Goal: Task Accomplishment & Management: Complete application form

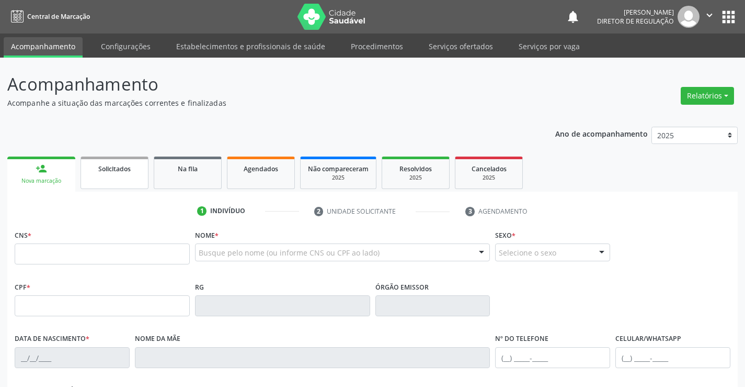
click at [130, 170] on span "Solicitados" at bounding box center [114, 168] width 32 height 9
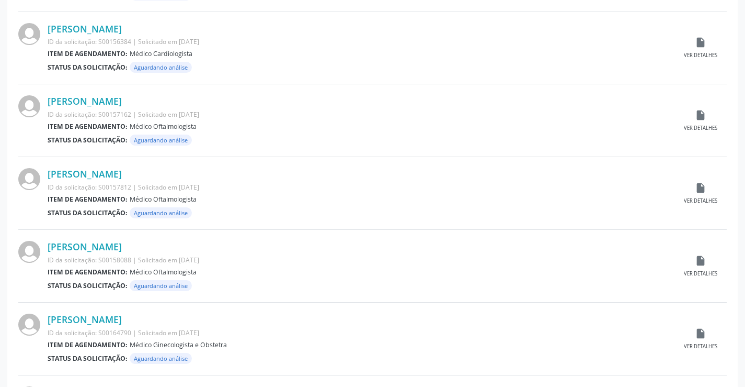
scroll to position [1032, 0]
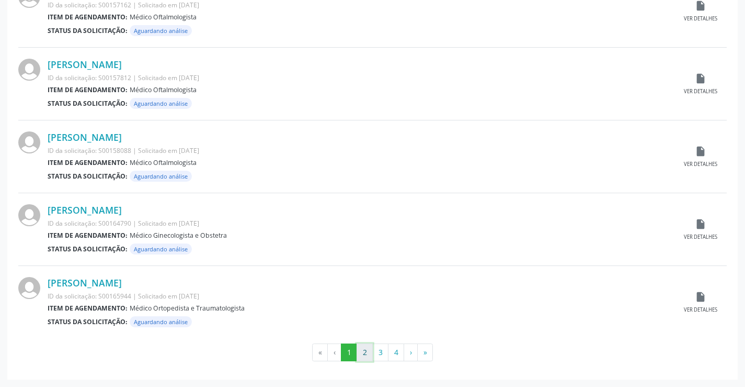
click at [367, 356] on button "2" at bounding box center [365, 352] width 16 height 18
click at [375, 350] on button "3" at bounding box center [380, 352] width 16 height 18
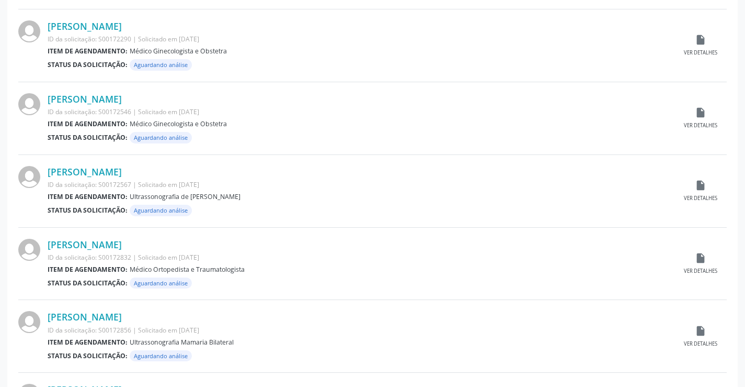
scroll to position [732, 0]
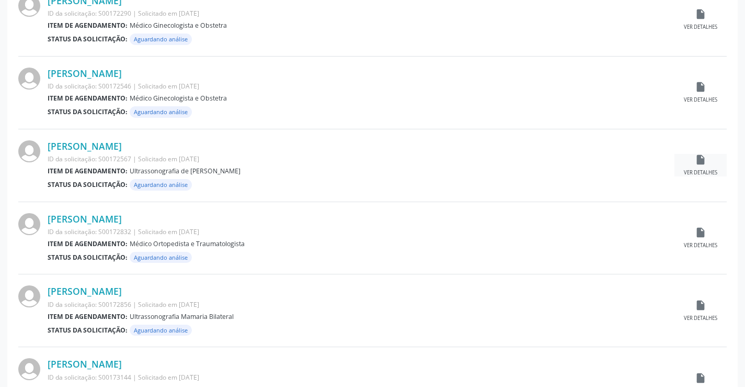
click at [700, 162] on icon "insert_drive_file" at bounding box center [701, 160] width 12 height 12
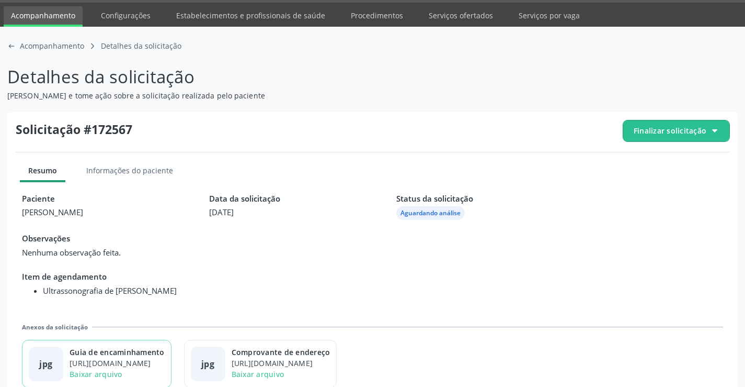
scroll to position [48, 0]
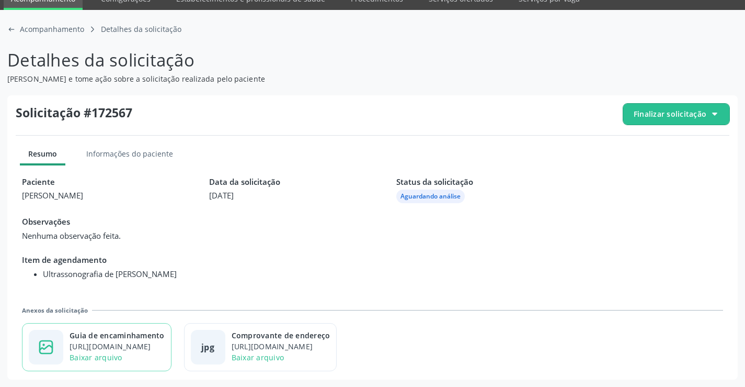
click at [142, 346] on div "https://cidadesaudavel-files.nyc3.digitaloceanspaces.com/cidadesaudavel-files/c…" at bounding box center [117, 346] width 95 height 11
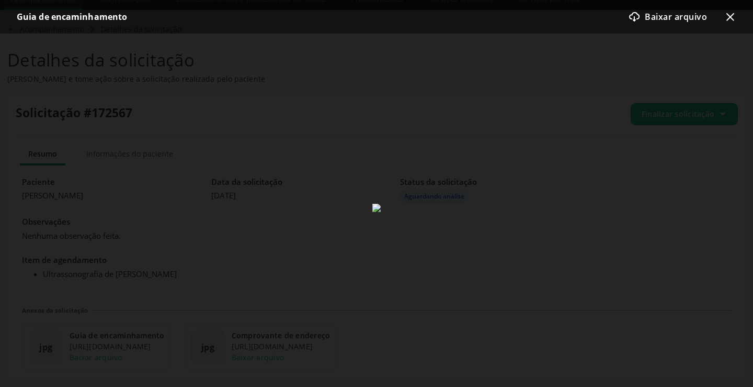
click at [732, 18] on icon at bounding box center [731, 17] width 8 height 8
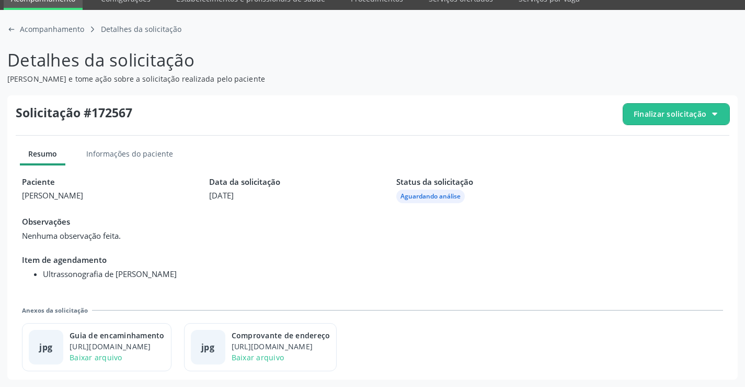
click at [680, 111] on span "Finalizar solicitação" at bounding box center [670, 113] width 73 height 11
click at [658, 167] on span "Deferir solicitação" at bounding box center [683, 172] width 66 height 15
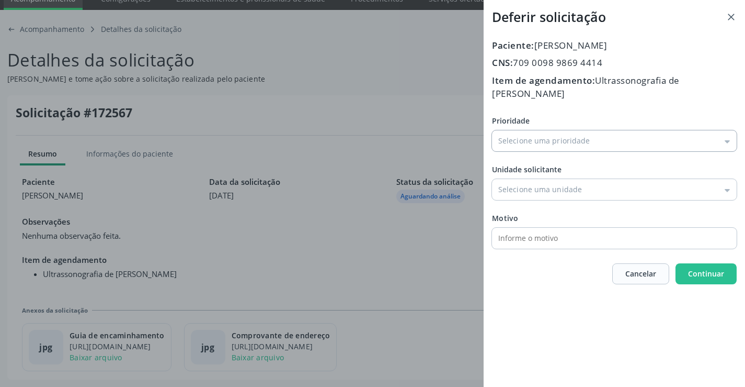
click at [531, 130] on input "Prioridade" at bounding box center [614, 140] width 245 height 21
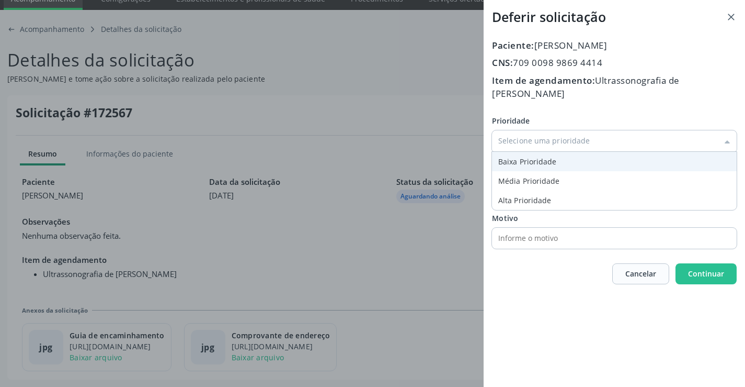
type input "Baixa Prioridade"
click at [520, 152] on div "Prioridade Baixa Prioridade Baixa Prioridade Média Prioridade Alta Prioridade U…" at bounding box center [614, 181] width 245 height 133
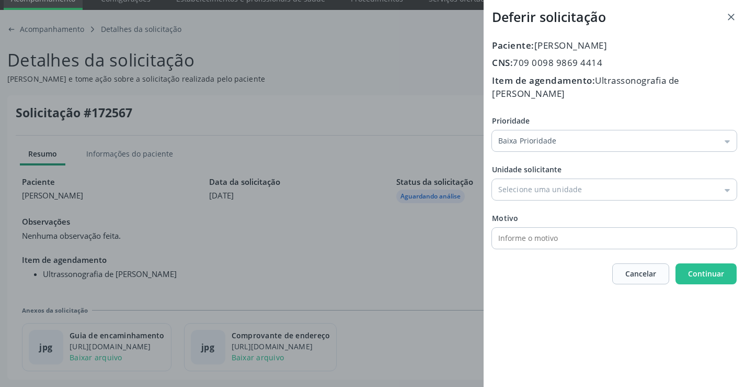
drag, startPoint x: 525, startPoint y: 180, endPoint x: 529, endPoint y: 221, distance: 40.5
click at [526, 183] on input "Prioridade" at bounding box center [614, 189] width 245 height 21
type input "Central de Marcacao de Consultas e Exames de [GEOGRAPHIC_DATA]"
click at [531, 234] on div "Prioridade Baixa Prioridade Baixa Prioridade Média Prioridade Alta Prioridade U…" at bounding box center [614, 181] width 245 height 133
click at [690, 268] on span "Continuar" at bounding box center [706, 273] width 36 height 10
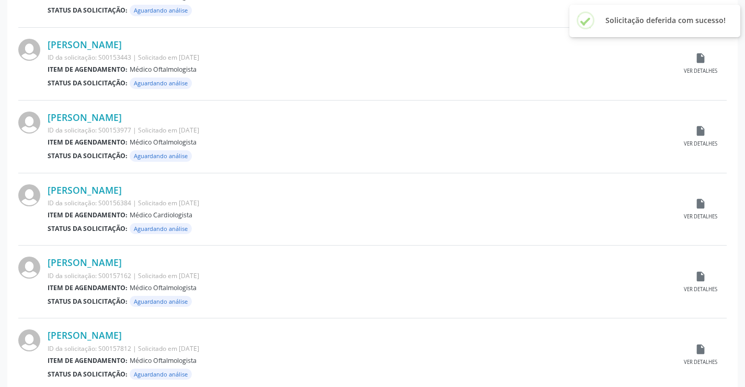
scroll to position [1032, 0]
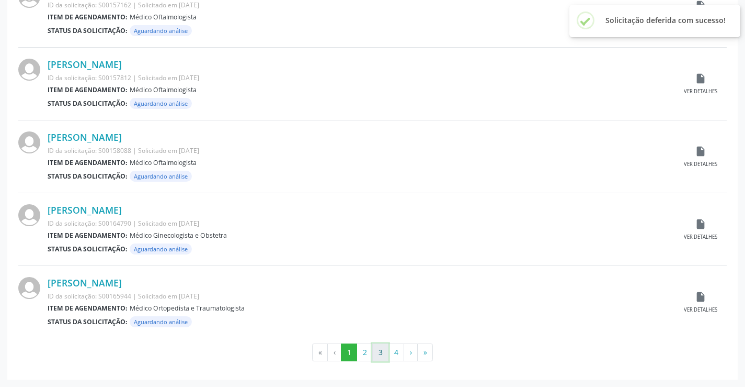
click at [385, 348] on button "3" at bounding box center [380, 352] width 16 height 18
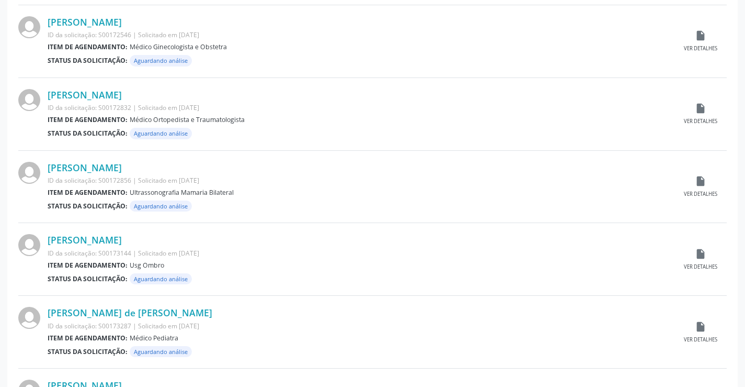
scroll to position [785, 0]
click at [696, 184] on icon "insert_drive_file" at bounding box center [701, 180] width 12 height 12
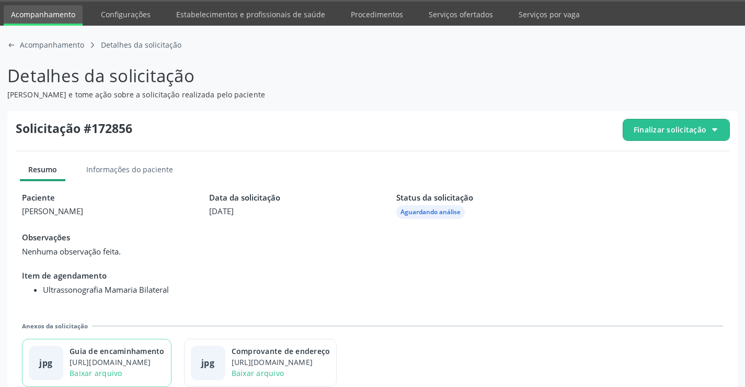
scroll to position [48, 0]
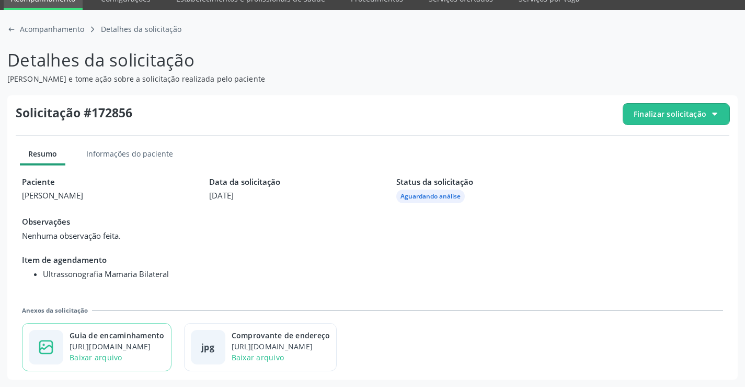
click at [137, 352] on div "Baixar arquivo" at bounding box center [117, 357] width 95 height 11
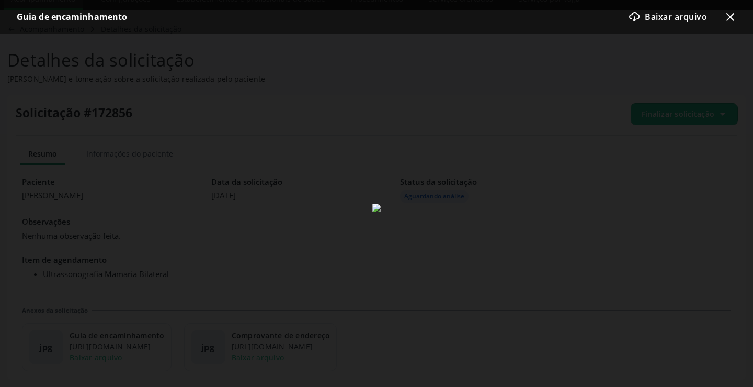
click at [728, 17] on icon "x-outline icon" at bounding box center [730, 16] width 13 height 13
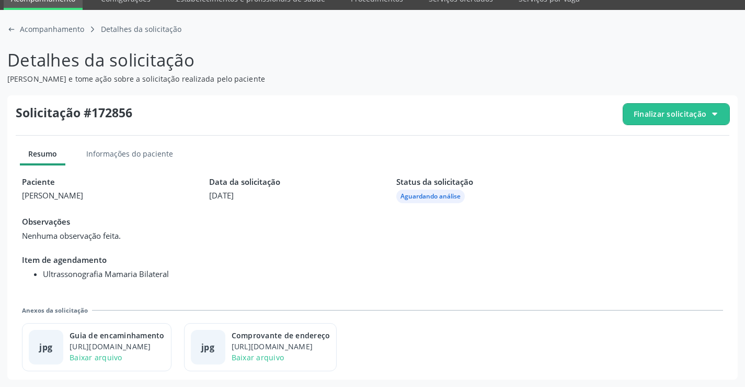
click at [688, 107] on span "Finalizar solicitação" at bounding box center [677, 114] width 106 height 21
click at [671, 166] on span "Deferir solicitação" at bounding box center [683, 172] width 66 height 15
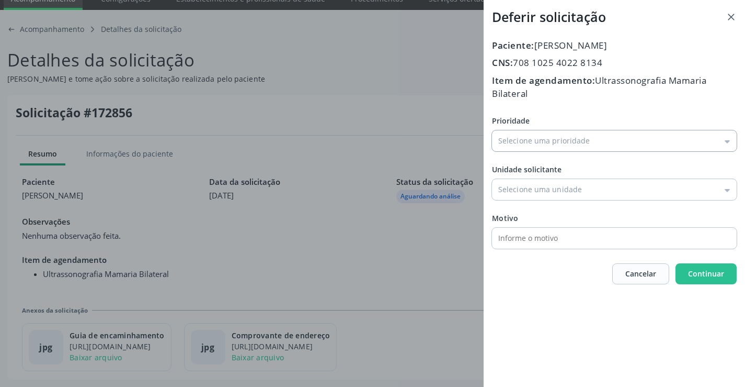
click at [552, 133] on input "Prioridade" at bounding box center [614, 140] width 245 height 21
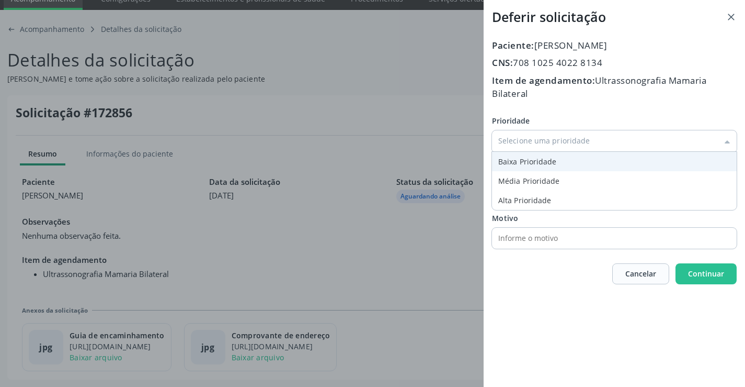
type input "Baixa Prioridade"
click at [528, 161] on div "Prioridade Baixa Prioridade Baixa Prioridade Média Prioridade Alta Prioridade U…" at bounding box center [614, 181] width 245 height 133
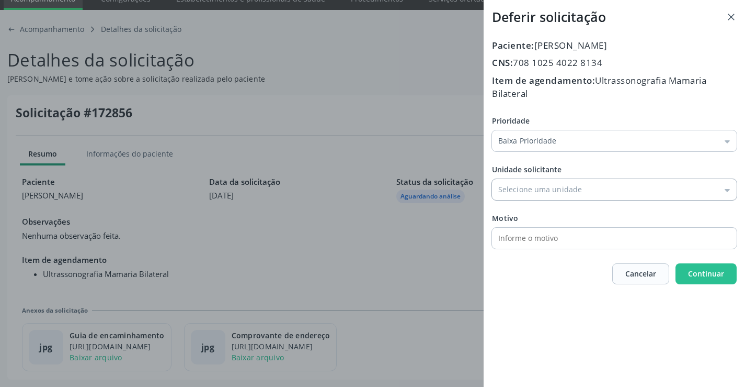
drag, startPoint x: 542, startPoint y: 193, endPoint x: 559, endPoint y: 220, distance: 31.2
click at [543, 194] on input "Prioridade" at bounding box center [614, 189] width 245 height 21
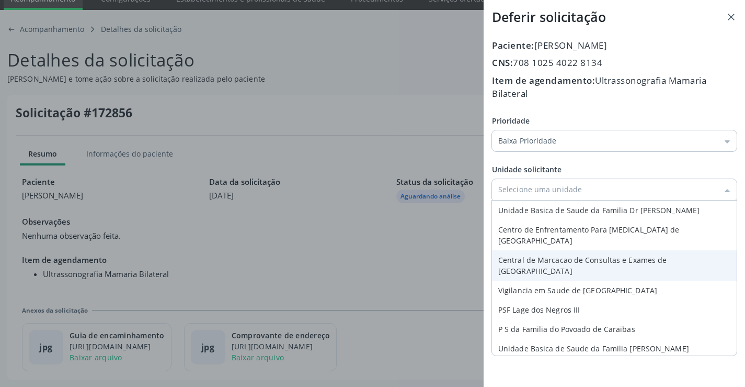
type input "Central de Marcacao de Consultas e Exames de [GEOGRAPHIC_DATA]"
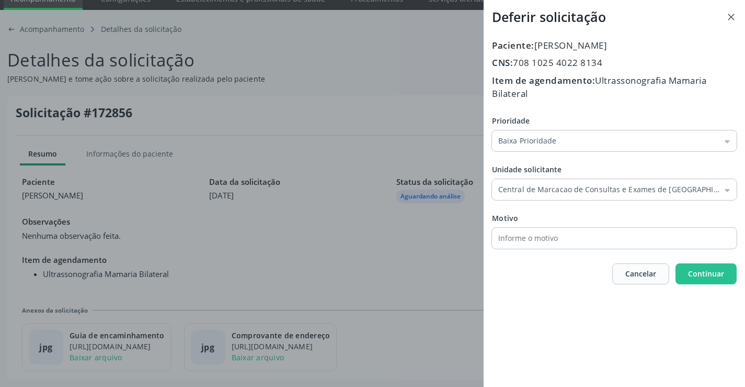
click at [561, 245] on div "Prioridade Baixa Prioridade Baixa Prioridade Média Prioridade Alta Prioridade U…" at bounding box center [614, 181] width 245 height 133
click at [715, 273] on span "Continuar" at bounding box center [706, 273] width 36 height 10
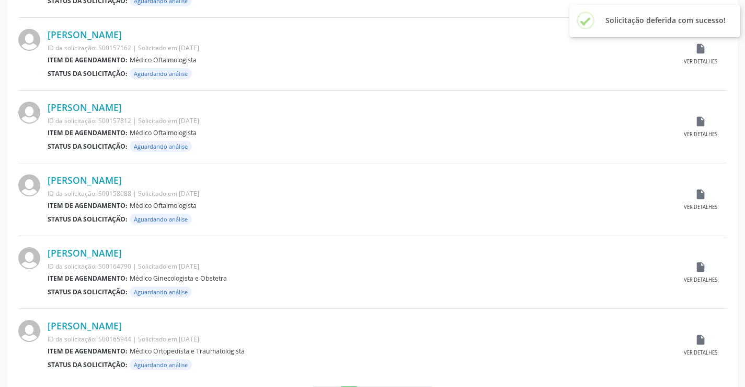
scroll to position [1032, 0]
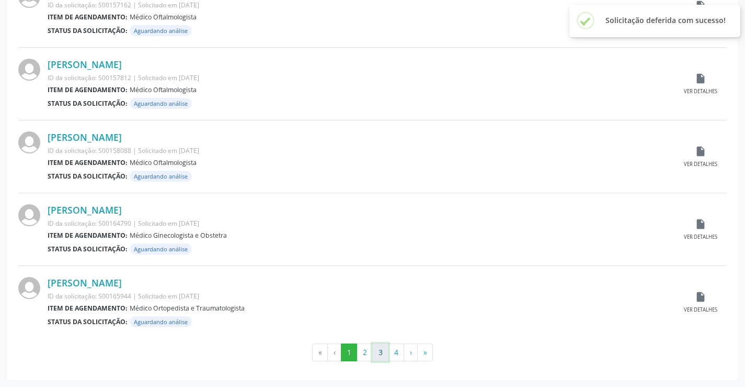
click at [381, 355] on button "3" at bounding box center [380, 352] width 16 height 18
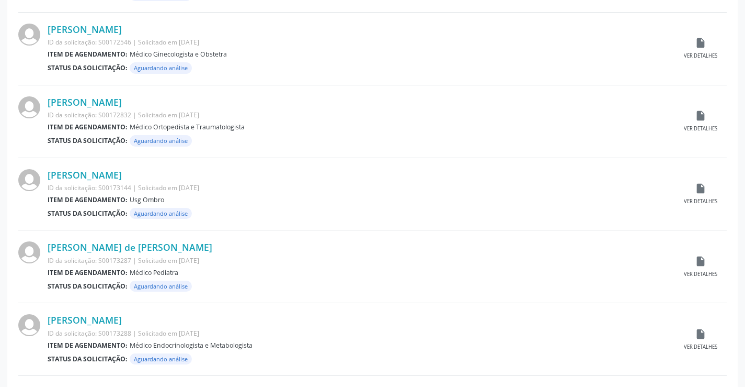
scroll to position [785, 0]
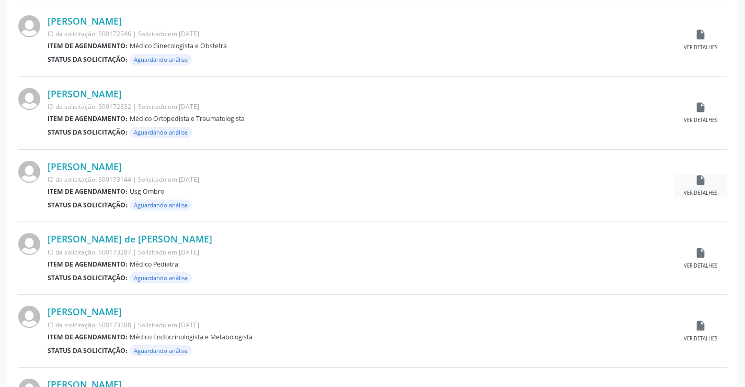
click at [701, 178] on icon "insert_drive_file" at bounding box center [701, 180] width 12 height 12
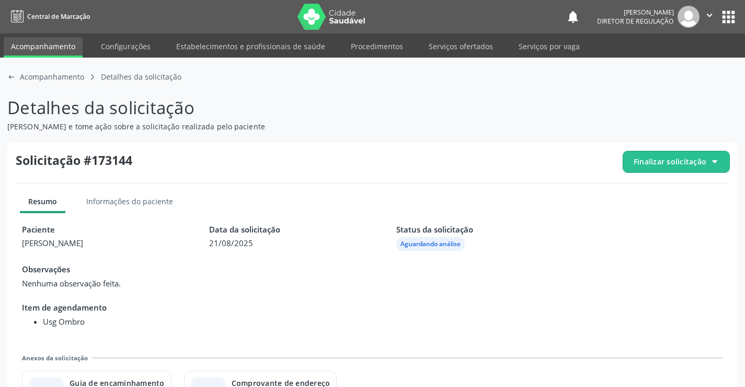
scroll to position [48, 0]
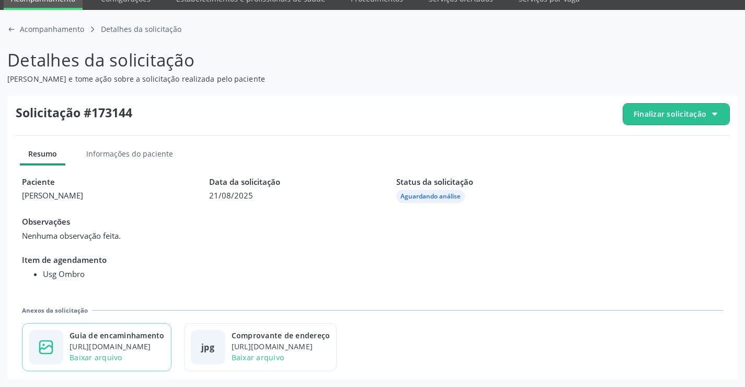
click at [137, 338] on div "Guia de encaminhamento" at bounding box center [117, 335] width 95 height 11
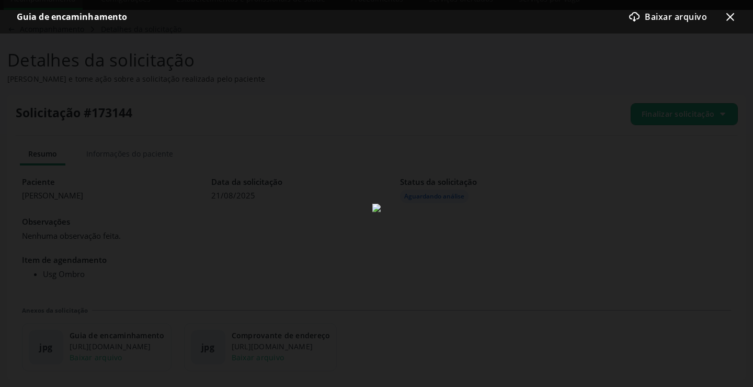
click at [730, 18] on icon at bounding box center [731, 17] width 8 height 8
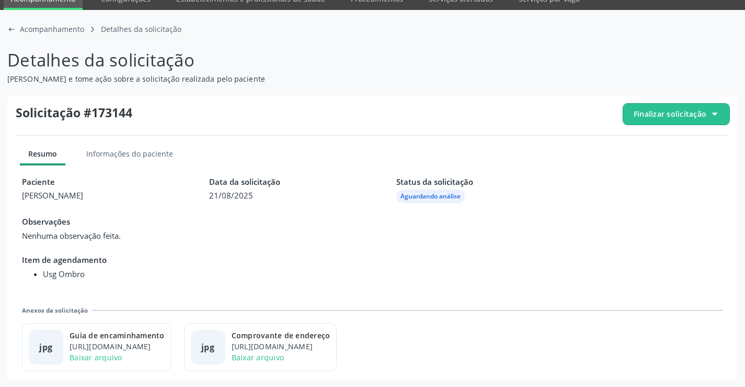
click at [683, 121] on span "Finalizar solicitação" at bounding box center [677, 114] width 106 height 21
click at [659, 170] on span "Deferir solicitação" at bounding box center [683, 172] width 66 height 15
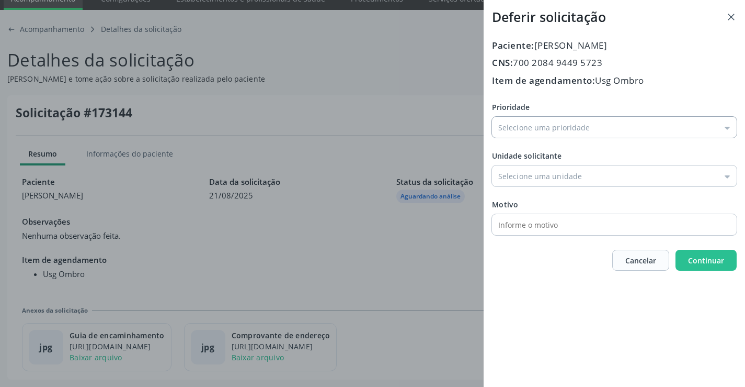
click at [540, 136] on input "Prioridade" at bounding box center [614, 127] width 245 height 21
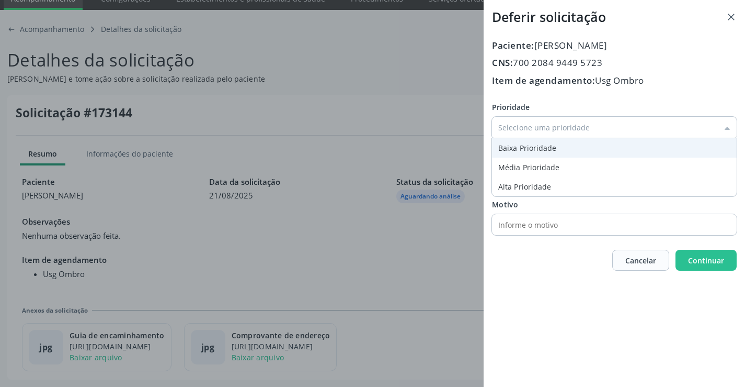
type input "Baixa Prioridade"
click at [532, 152] on div "Prioridade Baixa Prioridade Baixa Prioridade Média Prioridade Alta Prioridade U…" at bounding box center [614, 167] width 245 height 133
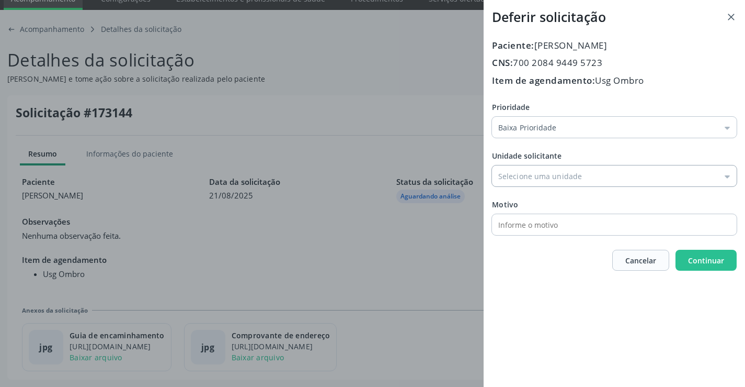
click at [545, 181] on input "Prioridade" at bounding box center [614, 175] width 245 height 21
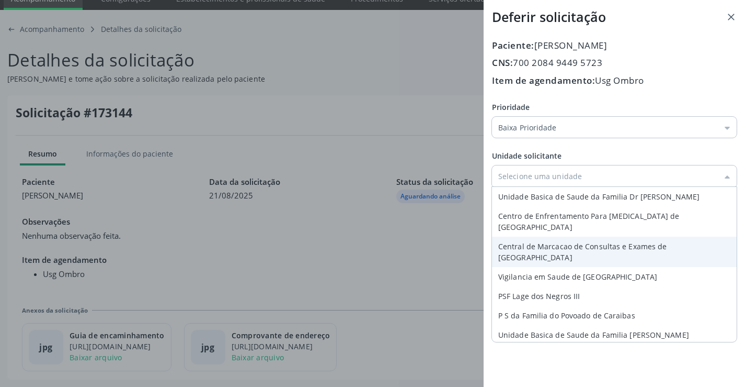
type input "Central de Marcacao de Consultas e Exames de [GEOGRAPHIC_DATA]"
drag, startPoint x: 550, startPoint y: 232, endPoint x: 642, endPoint y: 247, distance: 92.8
click at [551, 233] on div "Prioridade Baixa Prioridade Baixa Prioridade Média Prioridade Alta Prioridade U…" at bounding box center [614, 167] width 245 height 133
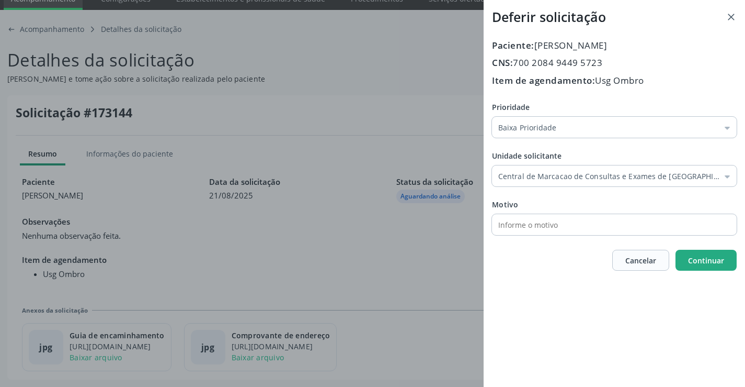
click at [699, 256] on span "Continuar" at bounding box center [706, 260] width 36 height 10
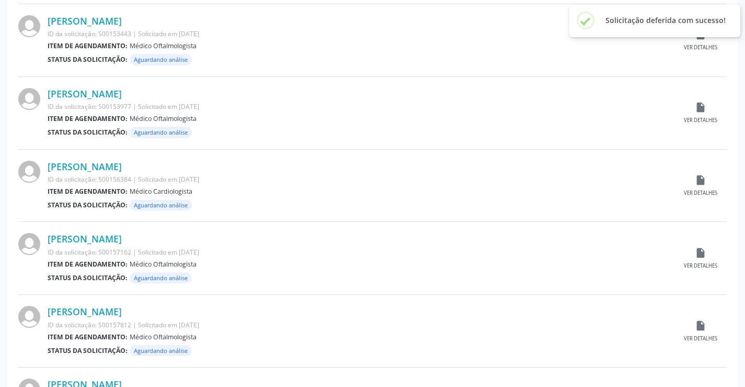
scroll to position [1032, 0]
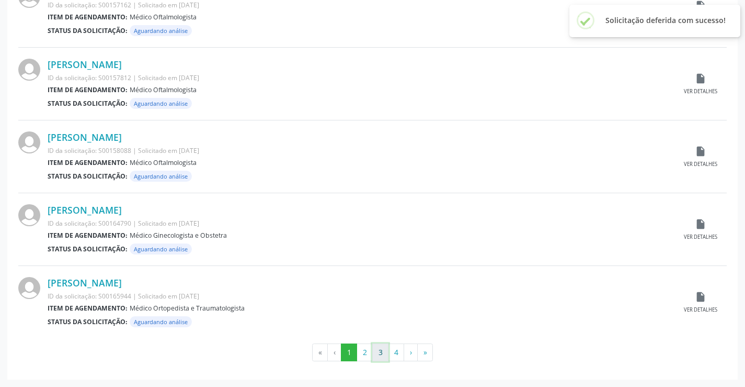
click at [379, 354] on button "3" at bounding box center [380, 352] width 16 height 18
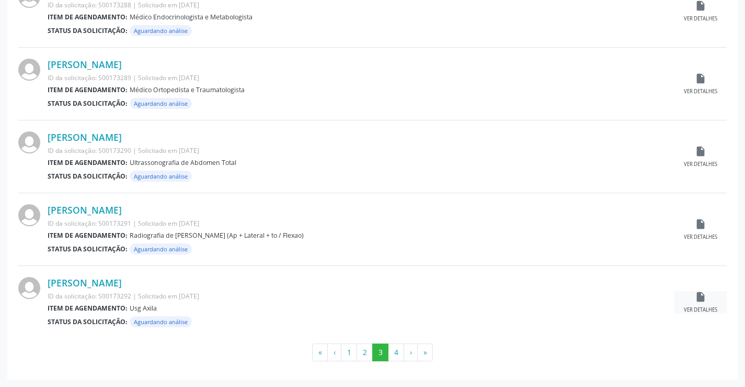
click at [704, 304] on div "insert_drive_file Ver detalhes" at bounding box center [701, 302] width 52 height 22
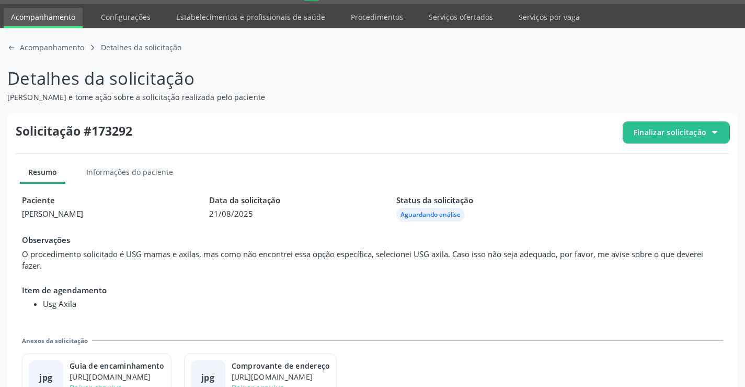
scroll to position [60, 0]
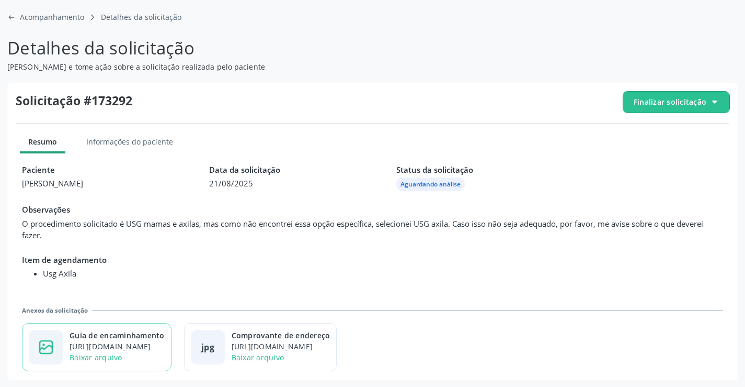
click at [142, 345] on div "https://cidadesaudavel-files.nyc3.digitaloceanspaces.com/cidadesaudavel-files/c…" at bounding box center [117, 346] width 95 height 11
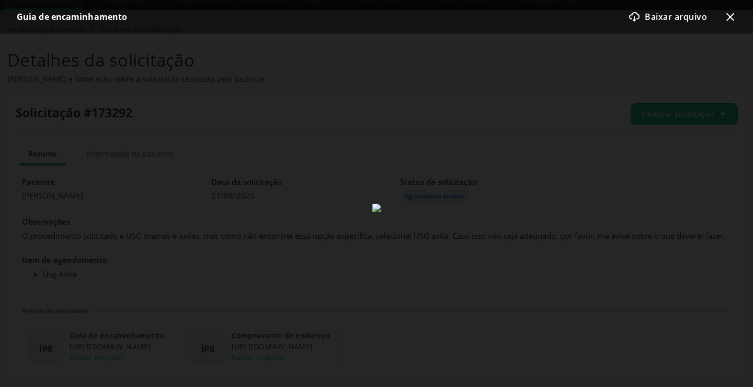
click at [730, 14] on icon "x-outline icon" at bounding box center [730, 16] width 13 height 13
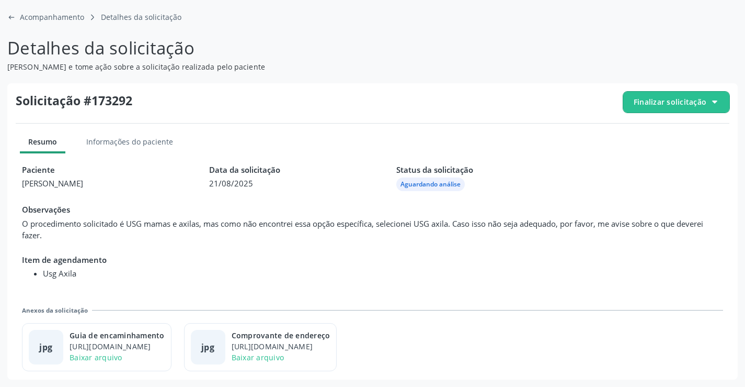
click at [689, 104] on span "Finalizar solicitação" at bounding box center [670, 101] width 73 height 11
click at [665, 155] on span "Deferir solicitação" at bounding box center [683, 160] width 66 height 15
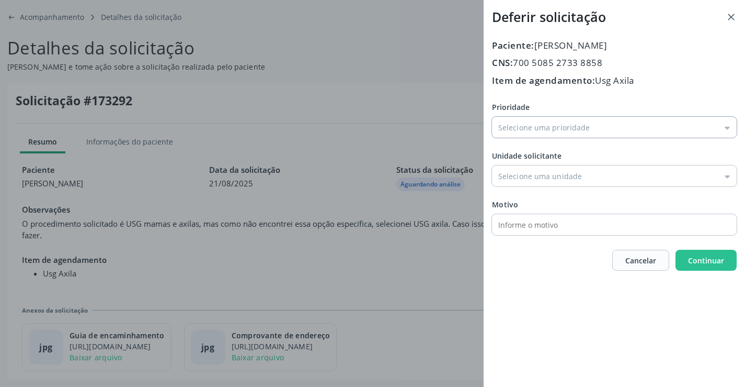
click at [539, 127] on input "Prioridade" at bounding box center [614, 127] width 245 height 21
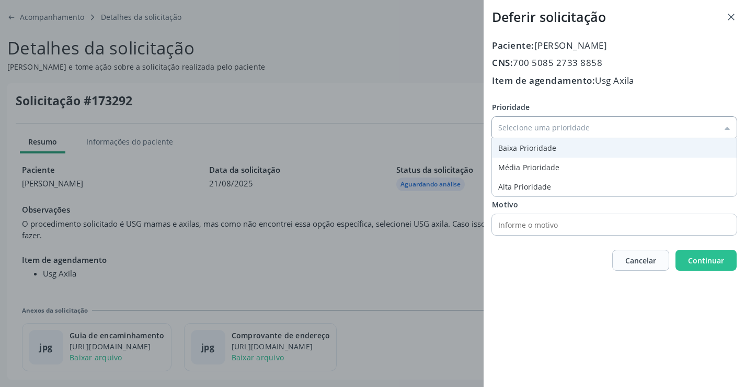
click at [513, 138] on input "Prioridade" at bounding box center [614, 127] width 245 height 21
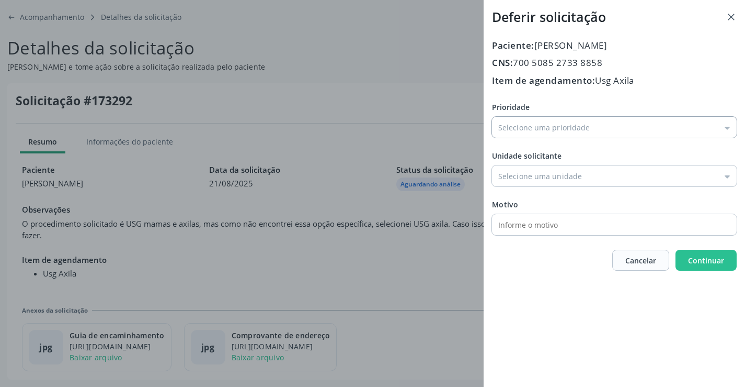
click at [519, 118] on input "Prioridade" at bounding box center [614, 127] width 245 height 21
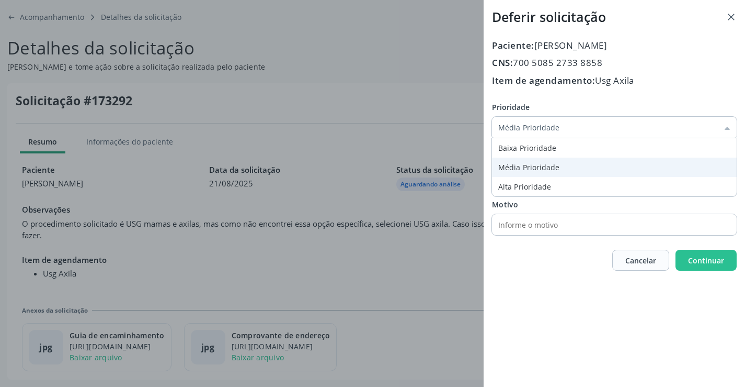
click at [527, 158] on div "Prioridade Média Prioridade Baixa Prioridade Média Prioridade Alta Prioridade U…" at bounding box center [614, 167] width 245 height 133
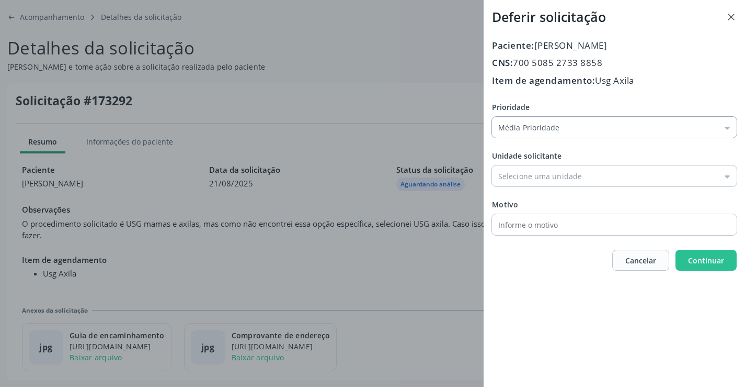
click at [528, 117] on input "Média Prioridade" at bounding box center [614, 127] width 245 height 21
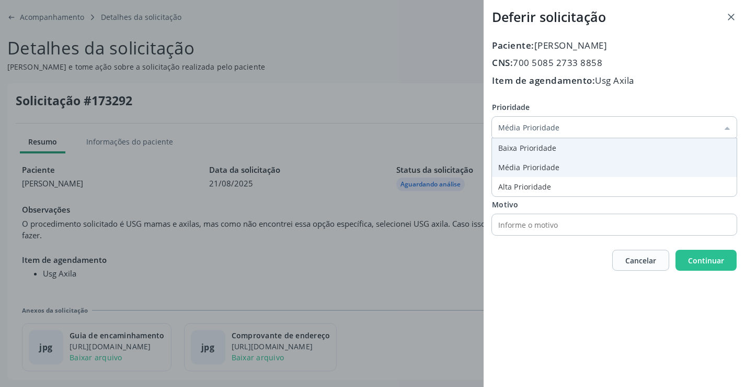
type input "Baixa Prioridade"
click at [539, 151] on div "Prioridade Baixa Prioridade Baixa Prioridade Média Prioridade Alta Prioridade U…" at bounding box center [614, 167] width 245 height 133
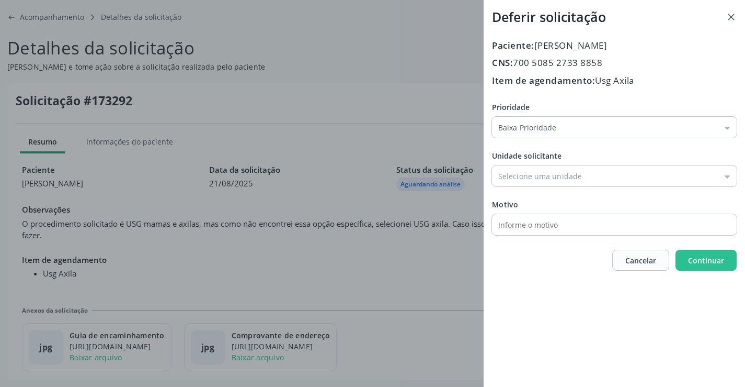
drag, startPoint x: 576, startPoint y: 171, endPoint x: 575, endPoint y: 202, distance: 30.9
click at [576, 172] on input "Prioridade" at bounding box center [614, 175] width 245 height 21
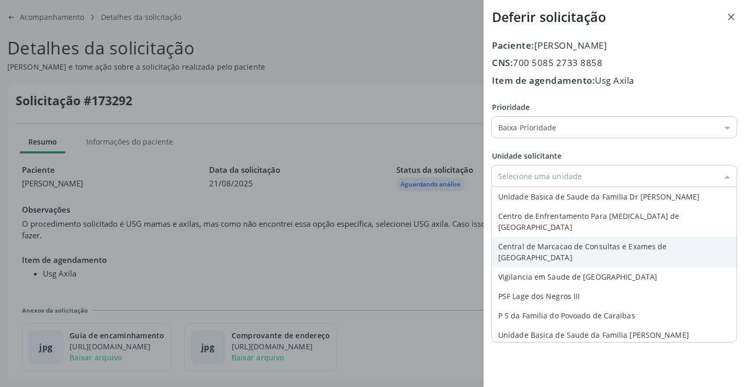
type input "Central de Marcacao de Consultas e Exames de [GEOGRAPHIC_DATA]"
click at [572, 231] on div "Prioridade Baixa Prioridade Baixa Prioridade Média Prioridade Alta Prioridade U…" at bounding box center [614, 167] width 245 height 133
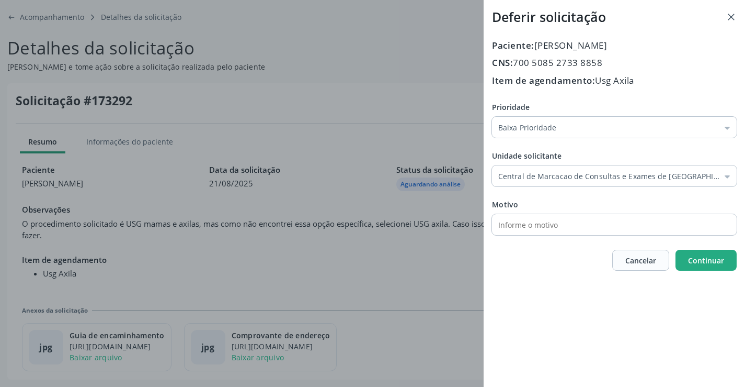
click at [697, 255] on span "Continuar" at bounding box center [706, 260] width 36 height 11
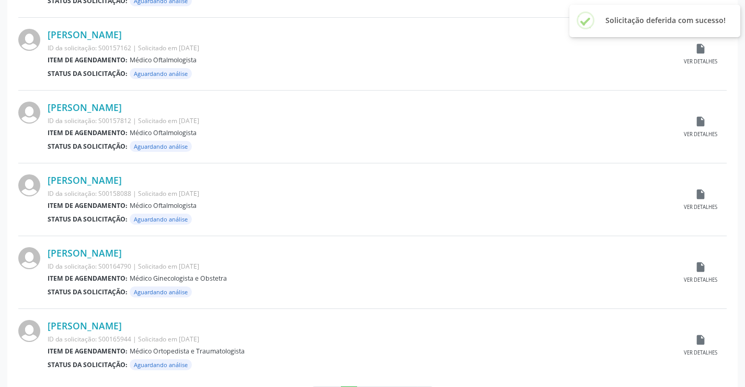
scroll to position [1032, 0]
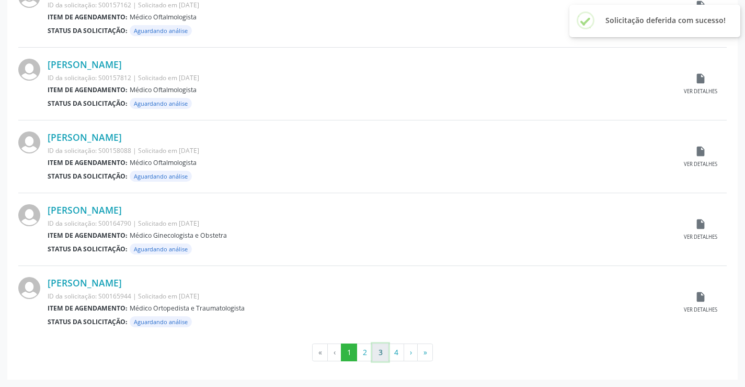
click at [380, 348] on button "3" at bounding box center [380, 352] width 16 height 18
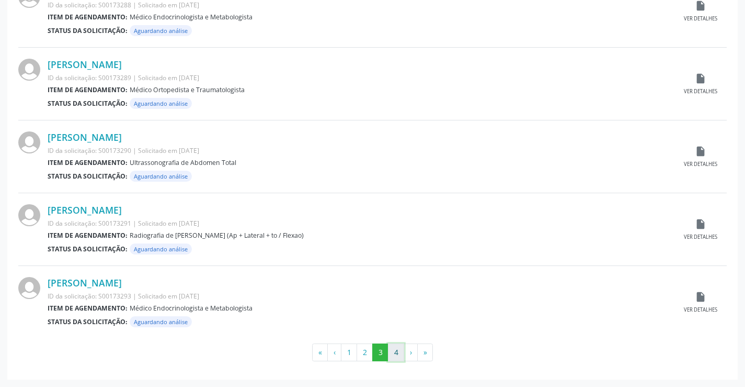
click at [394, 349] on button "4" at bounding box center [396, 352] width 16 height 18
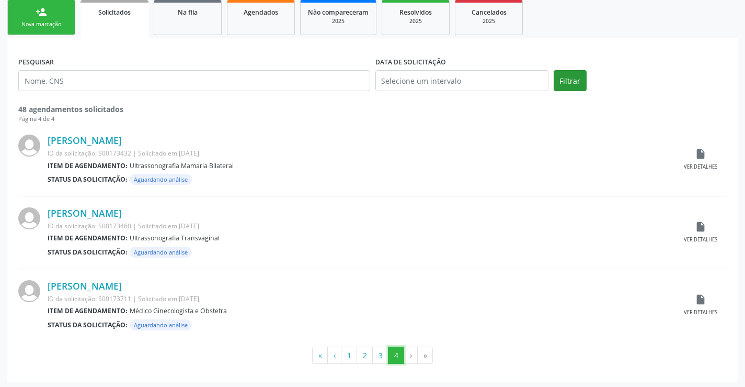
scroll to position [157, 0]
click at [693, 157] on div "insert_drive_file Ver detalhes" at bounding box center [701, 159] width 52 height 22
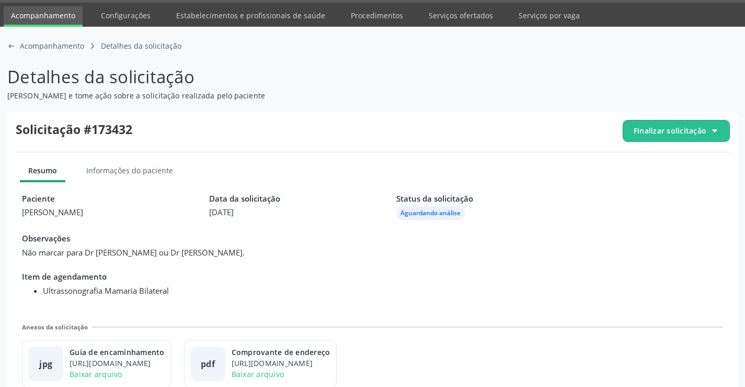
scroll to position [48, 0]
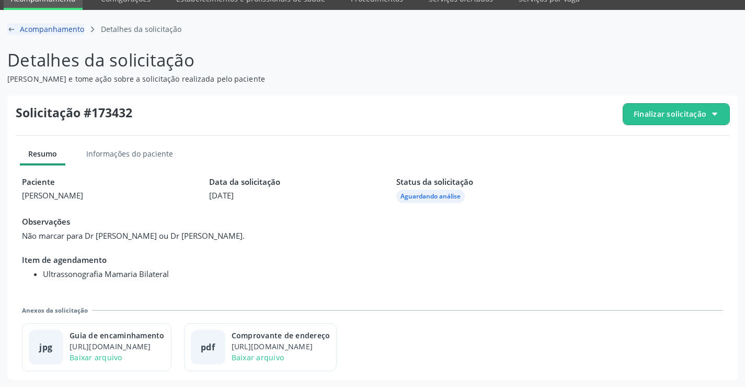
click at [9, 33] on div "arrow-left-outline icon Acompanhamento" at bounding box center [45, 29] width 77 height 11
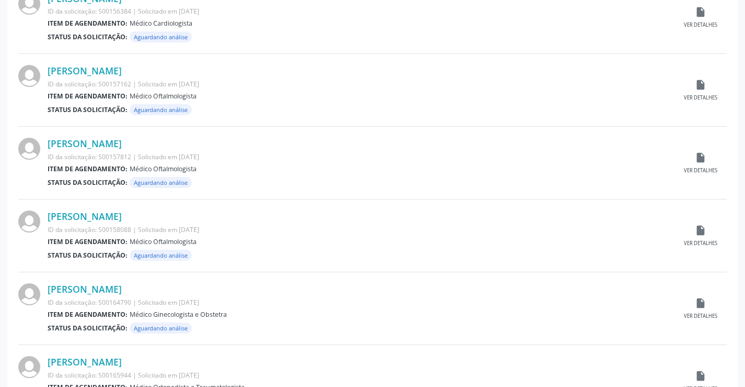
scroll to position [1032, 0]
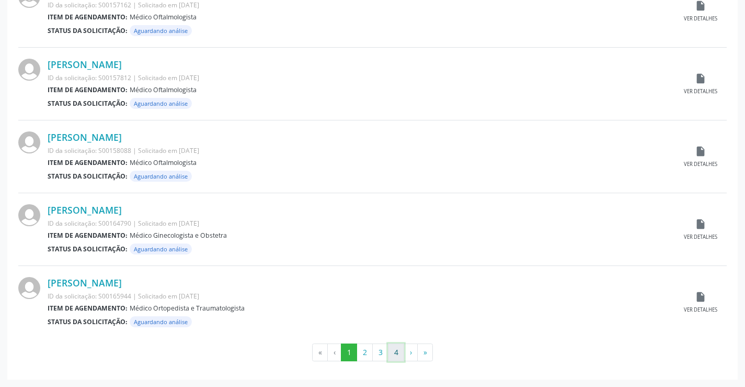
click at [392, 350] on button "4" at bounding box center [396, 352] width 16 height 18
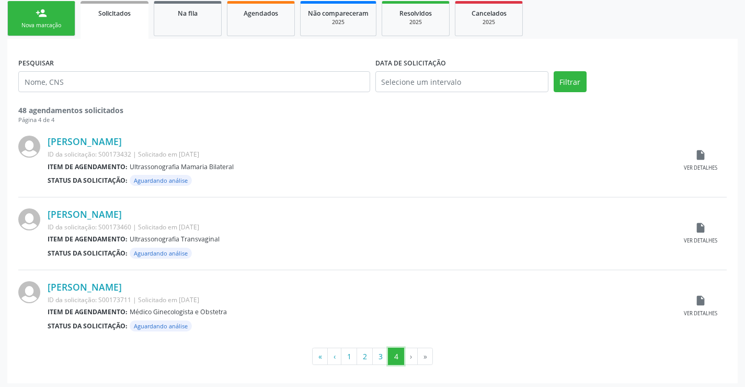
scroll to position [159, 0]
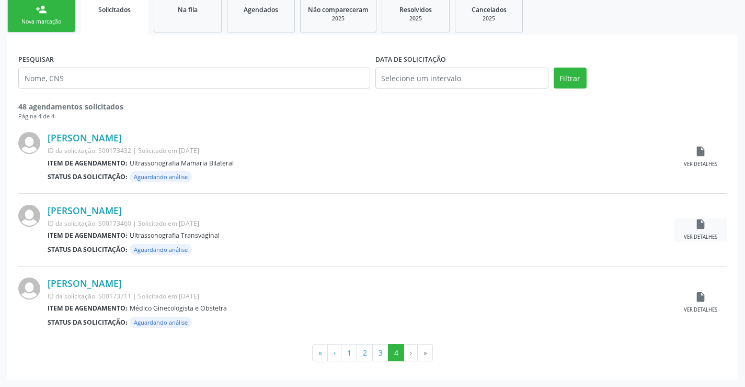
click at [700, 232] on div "insert_drive_file Ver detalhes" at bounding box center [701, 229] width 52 height 22
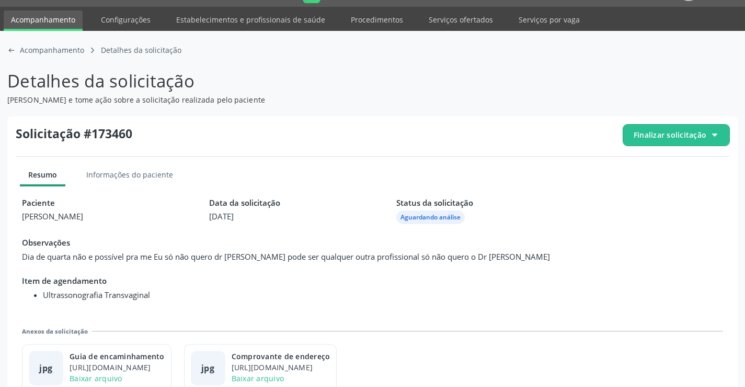
scroll to position [48, 0]
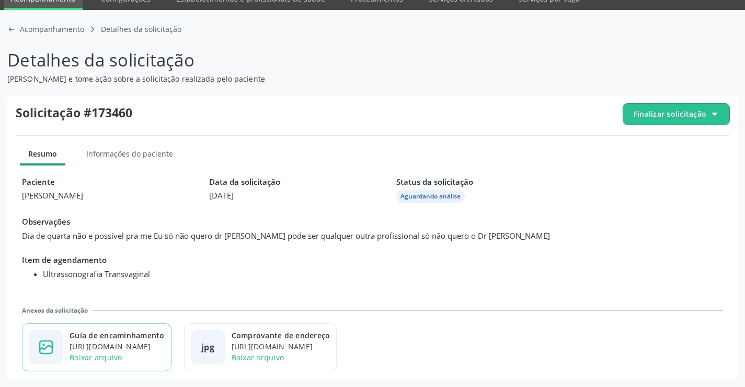
click at [131, 345] on div "https://cidadesaudavel-files.nyc3.digitaloceanspaces.com/cidadesaudavel-files/c…" at bounding box center [117, 346] width 95 height 11
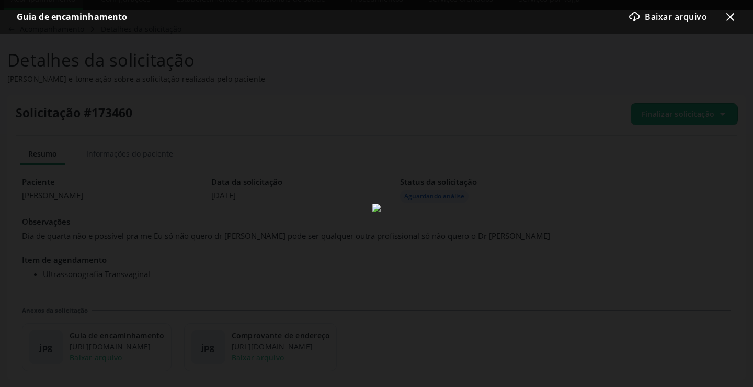
click at [724, 19] on icon "x-outline icon" at bounding box center [730, 16] width 13 height 13
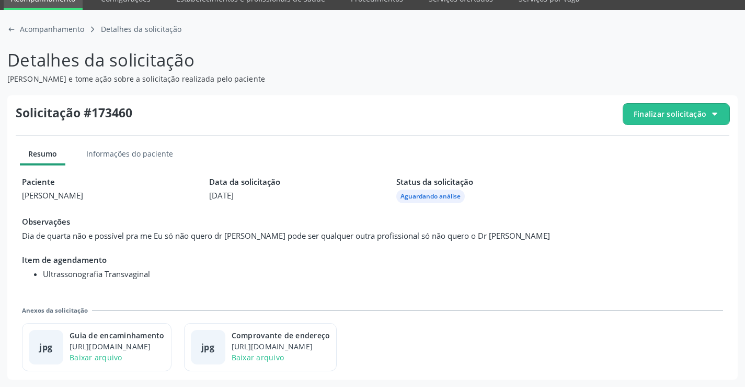
click at [655, 117] on span "Finalizar solicitação" at bounding box center [670, 113] width 73 height 11
click at [651, 169] on span "Deferir solicitação" at bounding box center [683, 172] width 66 height 15
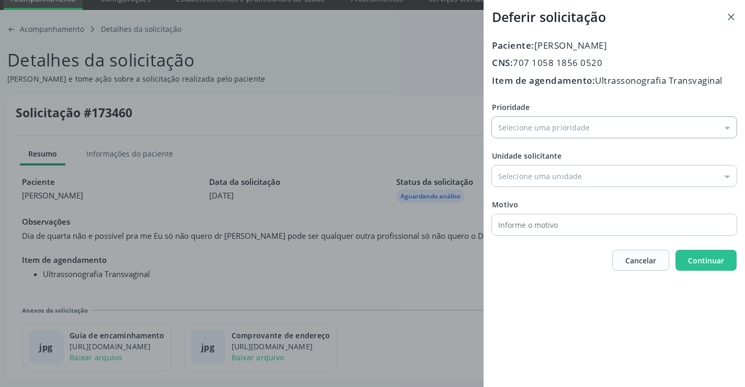
click at [544, 138] on input "Prioridade" at bounding box center [614, 127] width 245 height 21
click at [511, 158] on div "Prioridade Média Prioridade Baixa Prioridade Média Prioridade Alta Prioridade U…" at bounding box center [614, 167] width 245 height 133
click at [538, 122] on input "Média Prioridade" at bounding box center [614, 127] width 245 height 21
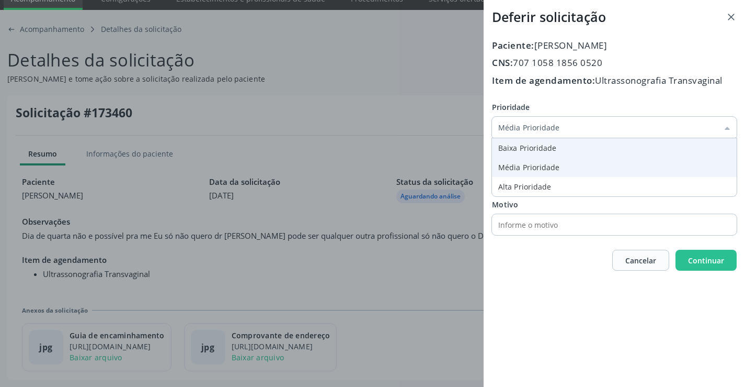
type input "Baixa Prioridade"
click at [532, 150] on div "Prioridade Baixa Prioridade Baixa Prioridade Média Prioridade Alta Prioridade U…" at bounding box center [614, 167] width 245 height 133
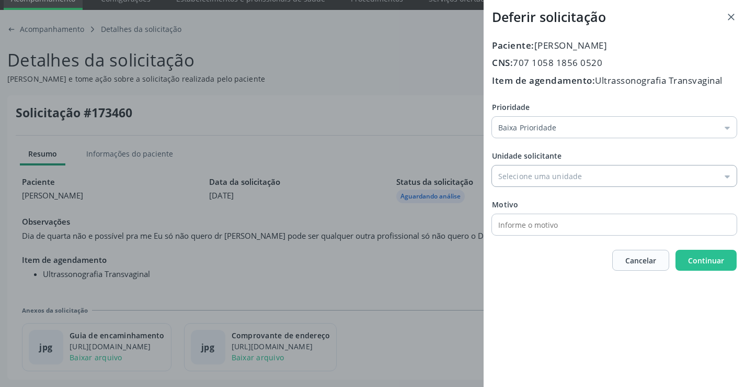
click at [585, 173] on input "Prioridade" at bounding box center [614, 175] width 245 height 21
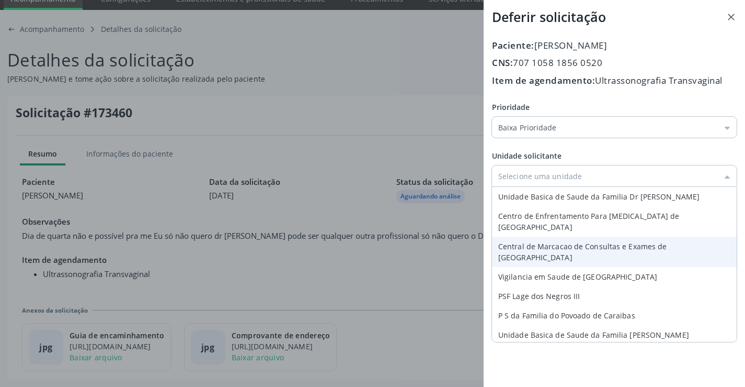
type input "Central de Marcacao de Consultas e Exames de [GEOGRAPHIC_DATA]"
click at [550, 229] on div "Prioridade Baixa Prioridade Baixa Prioridade Média Prioridade Alta Prioridade U…" at bounding box center [614, 167] width 245 height 133
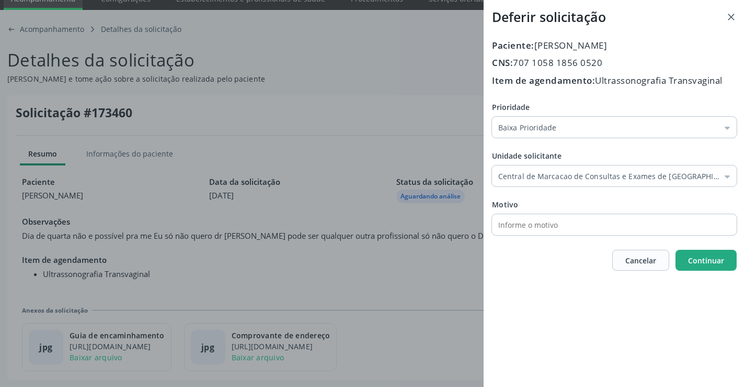
click at [685, 254] on button "Continuar" at bounding box center [706, 260] width 61 height 21
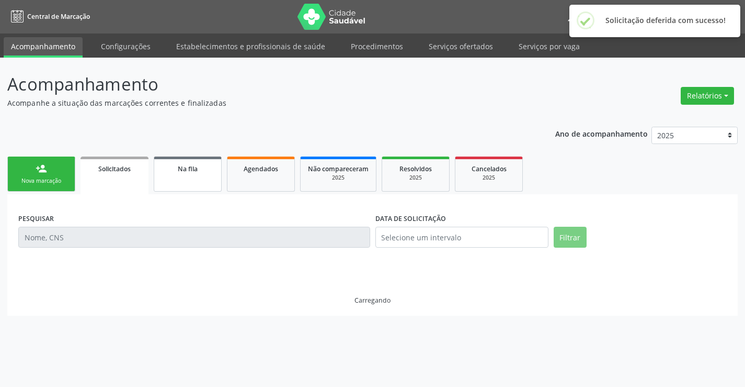
click at [196, 168] on span "Na fila" at bounding box center [188, 168] width 20 height 9
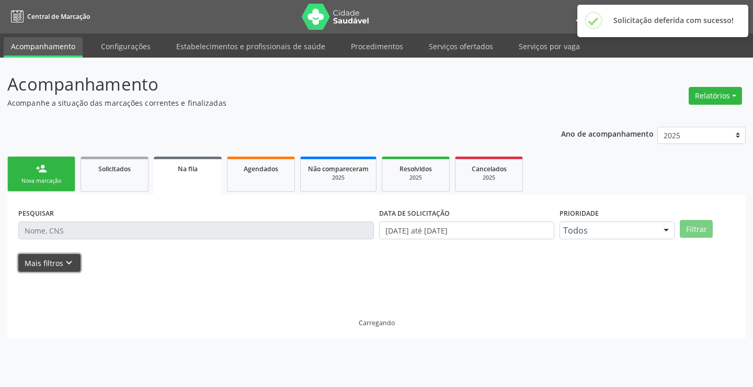
click at [67, 263] on icon "keyboard_arrow_down" at bounding box center [69, 263] width 12 height 12
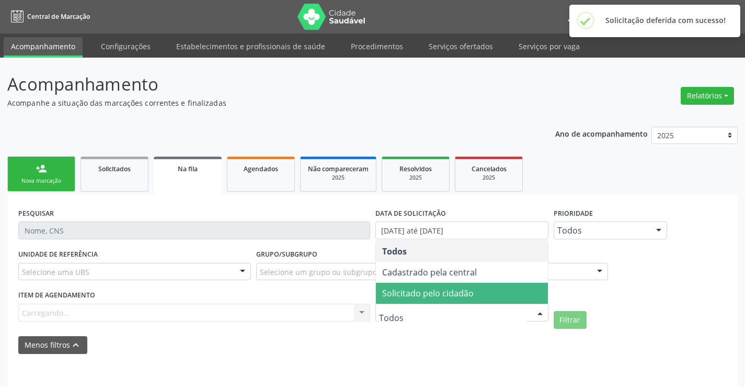
click at [426, 294] on span "Solicitado pelo cidadão" at bounding box center [428, 293] width 92 height 12
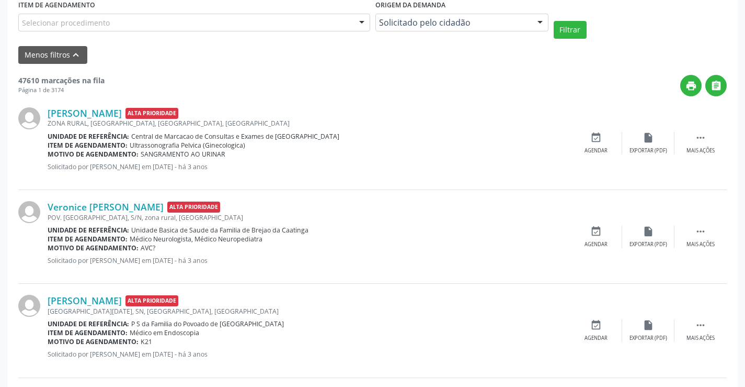
scroll to position [313, 0]
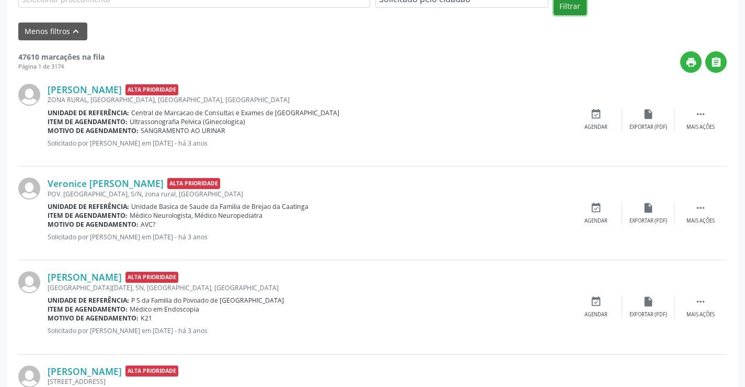
click at [566, 7] on button "Filtrar" at bounding box center [570, 6] width 33 height 18
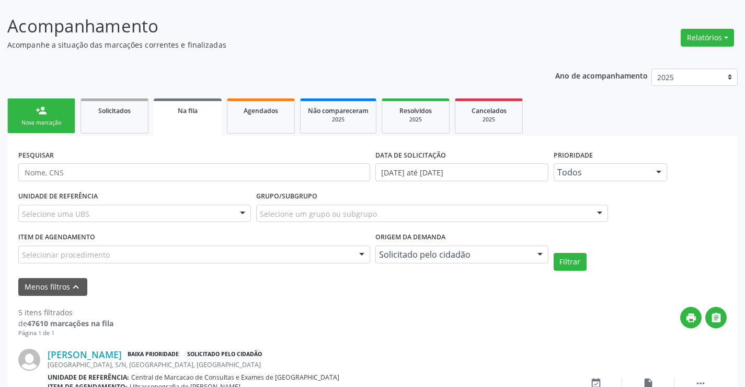
scroll to position [17, 0]
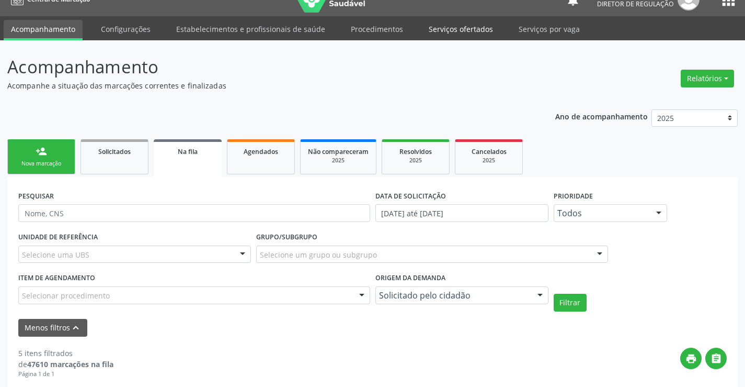
click at [456, 37] on link "Serviços ofertados" at bounding box center [461, 29] width 79 height 18
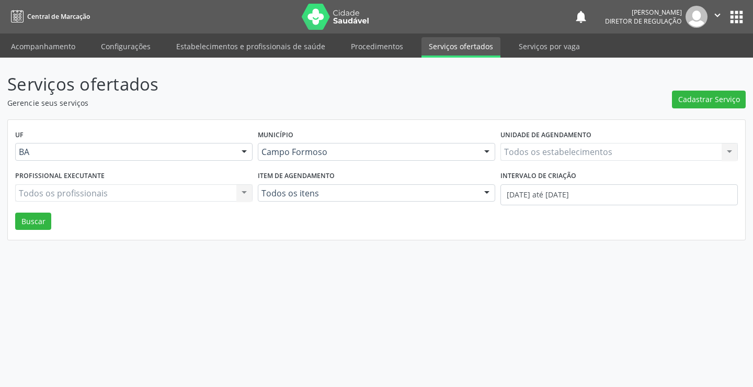
click at [532, 156] on div "Todos os estabelecimentos Todos os estabelecimentos Nenhum resultado encontrado…" at bounding box center [619, 152] width 237 height 18
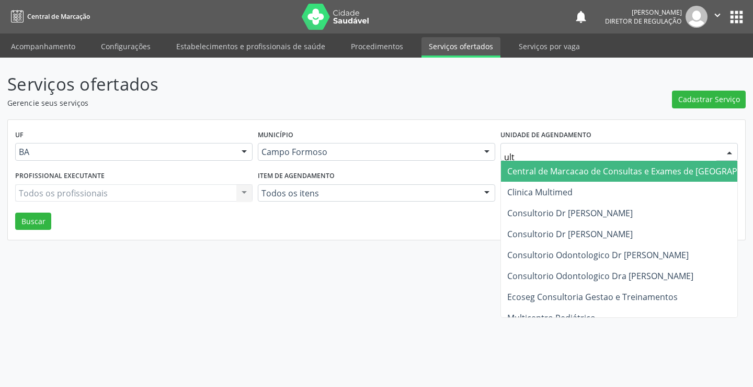
type input "ultr"
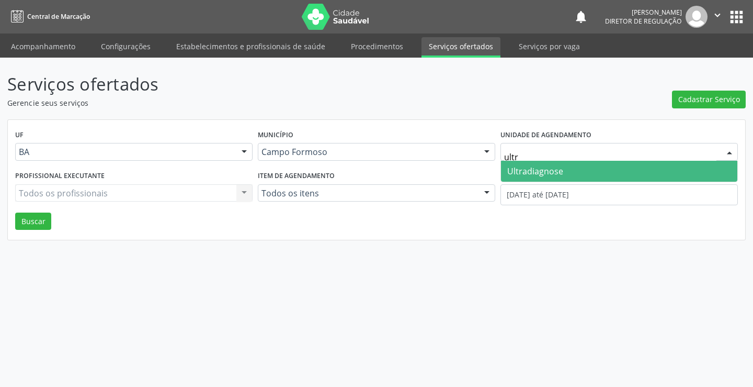
click at [545, 174] on span "Ultradiagnose" at bounding box center [535, 171] width 56 height 12
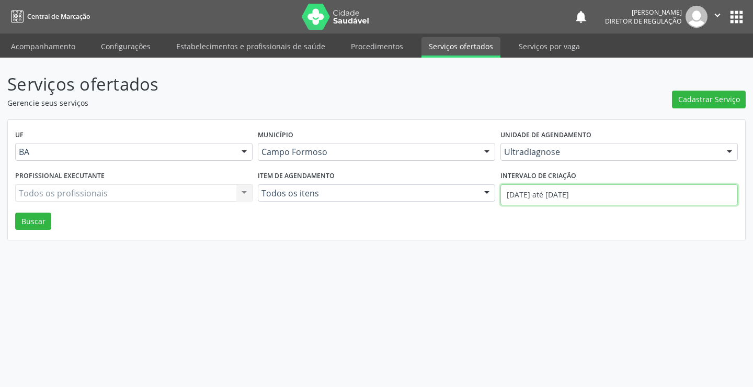
click at [546, 191] on input "01/08/2025 até 27/08/2025" at bounding box center [619, 194] width 237 height 21
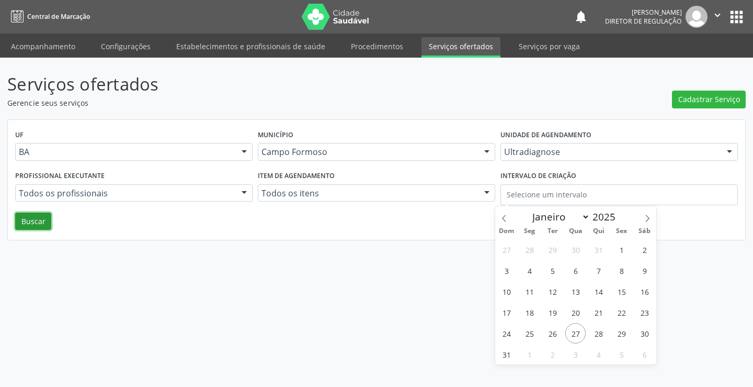
click at [29, 228] on button "Buscar" at bounding box center [33, 221] width 36 height 18
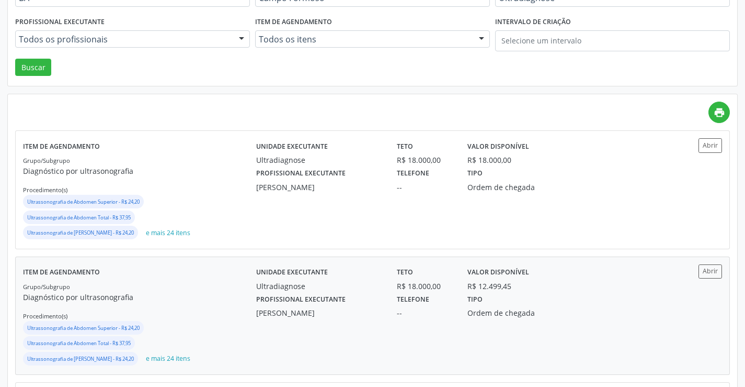
scroll to position [157, 0]
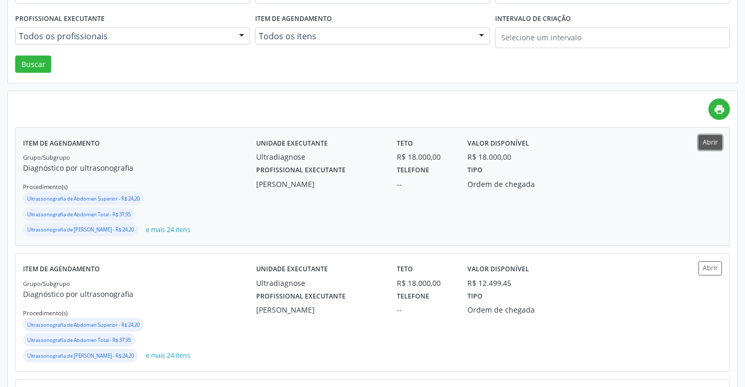
click at [708, 149] on button "Abrir" at bounding box center [711, 142] width 24 height 14
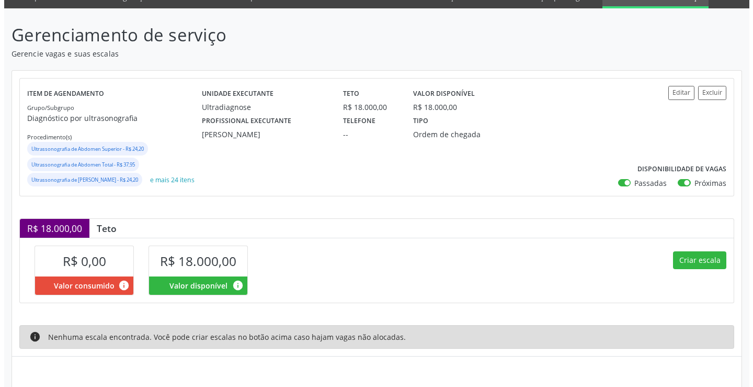
scroll to position [97, 0]
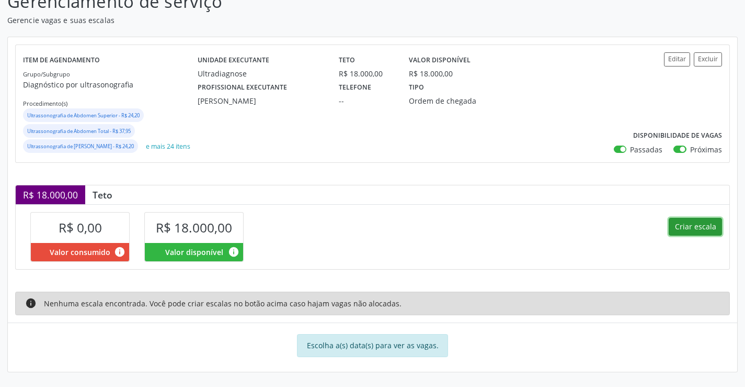
click at [683, 225] on button "Criar escala" at bounding box center [695, 227] width 53 height 18
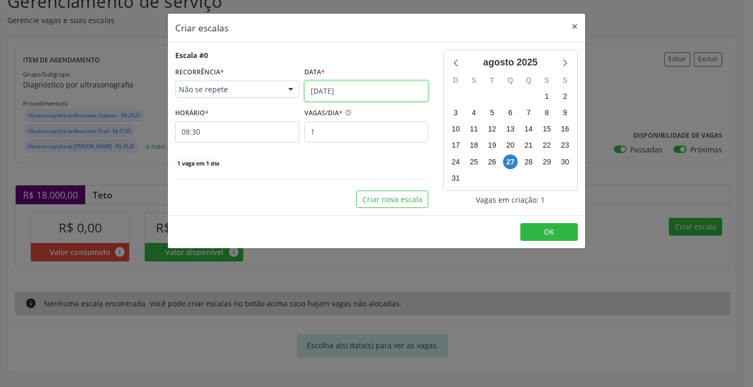
click at [348, 95] on input "[DATE]" at bounding box center [366, 91] width 124 height 21
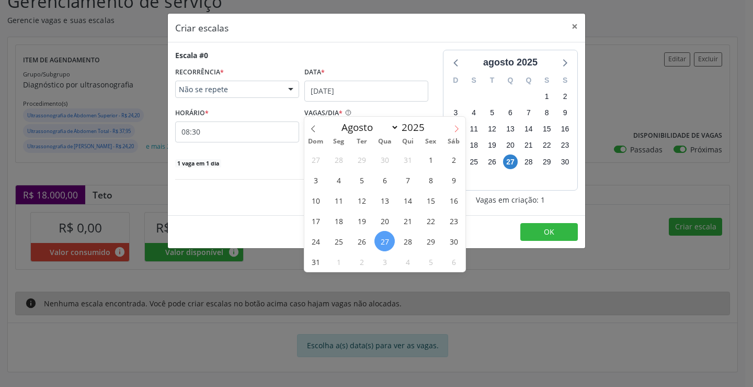
click at [460, 125] on icon at bounding box center [456, 128] width 7 height 7
select select "8"
click at [333, 149] on span "1" at bounding box center [338, 159] width 20 height 20
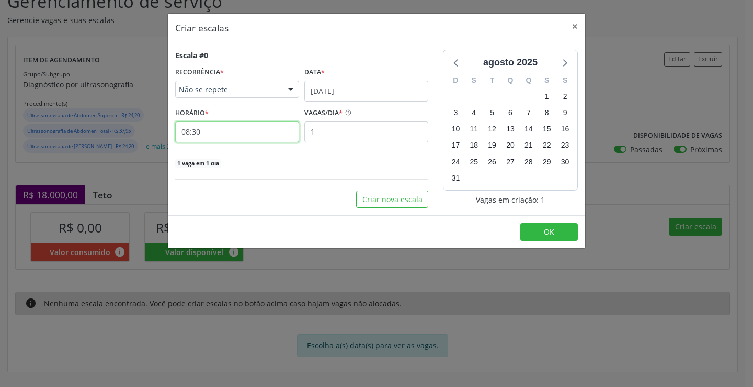
click at [246, 129] on input "08:30" at bounding box center [237, 131] width 124 height 21
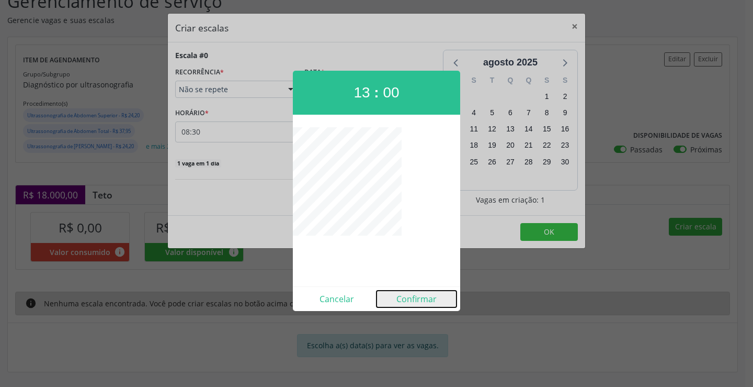
click at [416, 300] on button "Confirmar" at bounding box center [417, 298] width 80 height 17
type input "13:00"
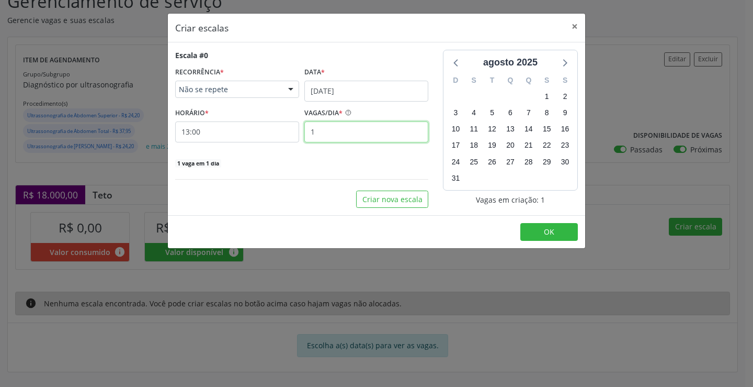
click at [329, 140] on input "1" at bounding box center [366, 131] width 124 height 21
type input "14"
click at [531, 228] on button "OK" at bounding box center [549, 232] width 58 height 18
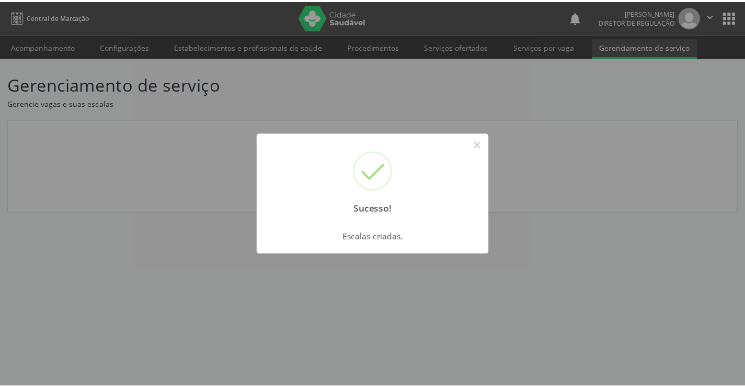
scroll to position [0, 0]
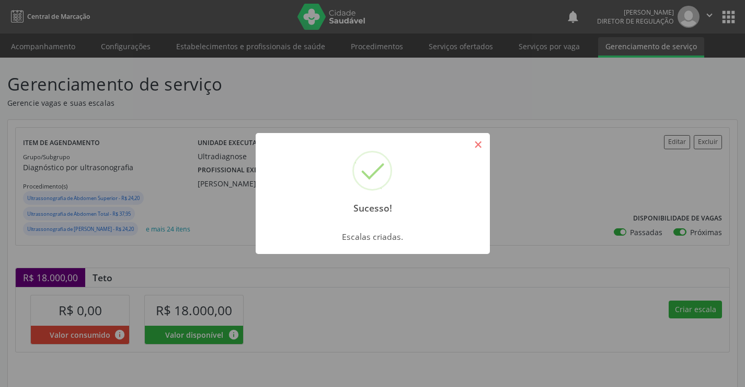
click at [474, 147] on button "×" at bounding box center [479, 144] width 18 height 18
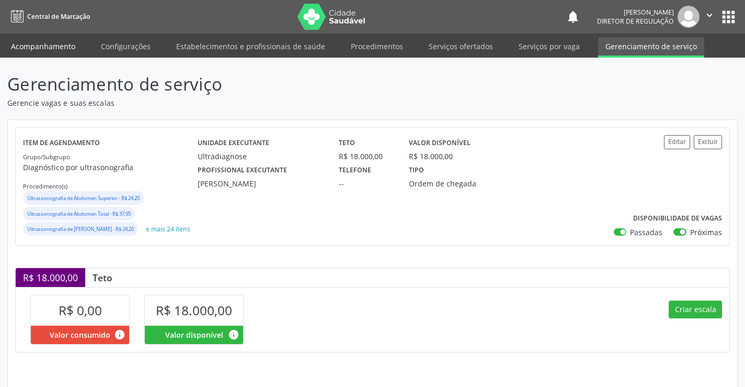
click at [40, 51] on link "Acompanhamento" at bounding box center [43, 46] width 79 height 18
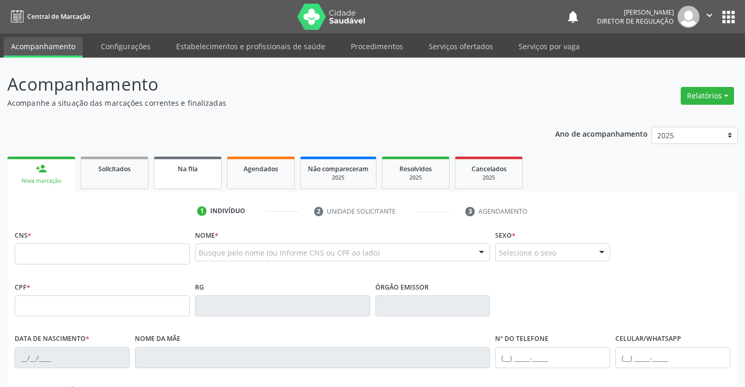
click at [185, 176] on link "Na fila" at bounding box center [188, 172] width 68 height 32
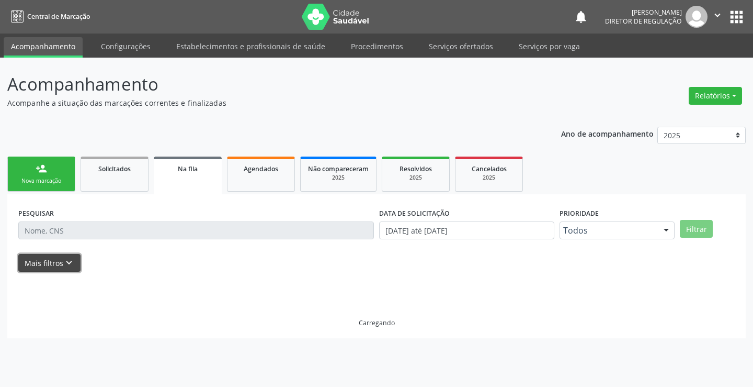
click at [66, 266] on icon "keyboard_arrow_down" at bounding box center [69, 263] width 12 height 12
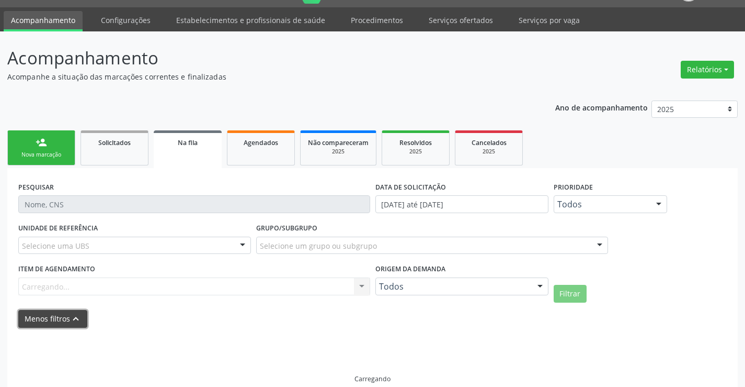
scroll to position [41, 0]
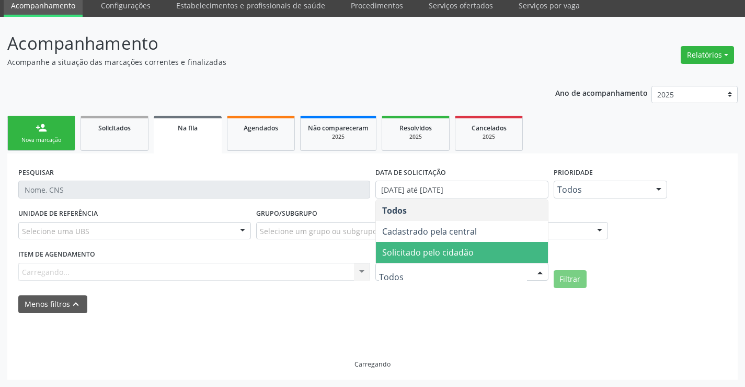
click at [447, 250] on span "Solicitado pelo cidadão" at bounding box center [428, 252] width 92 height 12
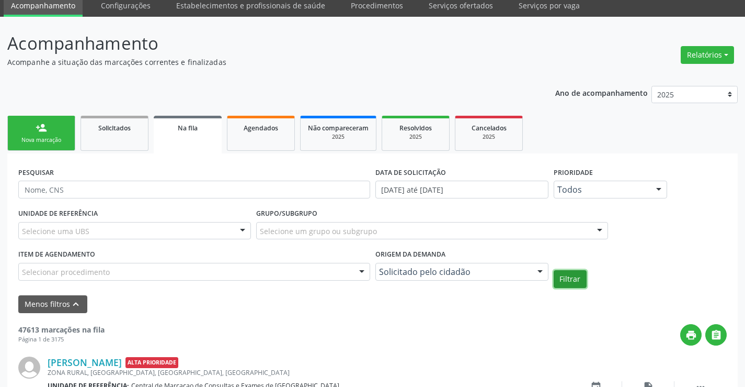
click at [572, 284] on button "Filtrar" at bounding box center [570, 279] width 33 height 18
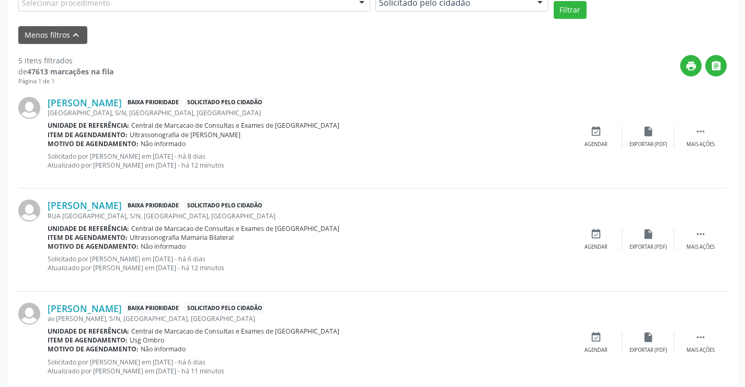
scroll to position [313, 0]
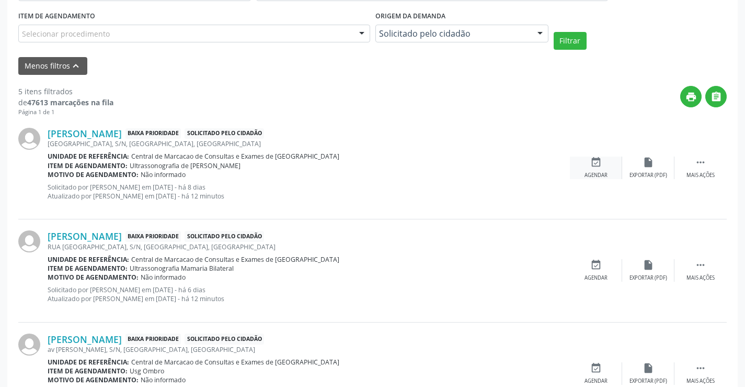
click at [598, 172] on div "Agendar" at bounding box center [596, 175] width 23 height 7
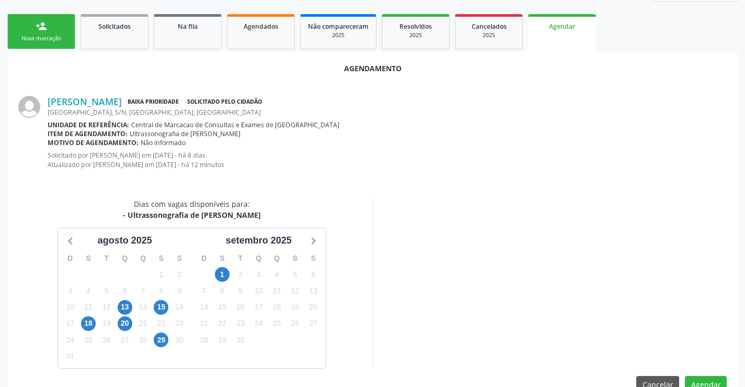
scroll to position [167, 0]
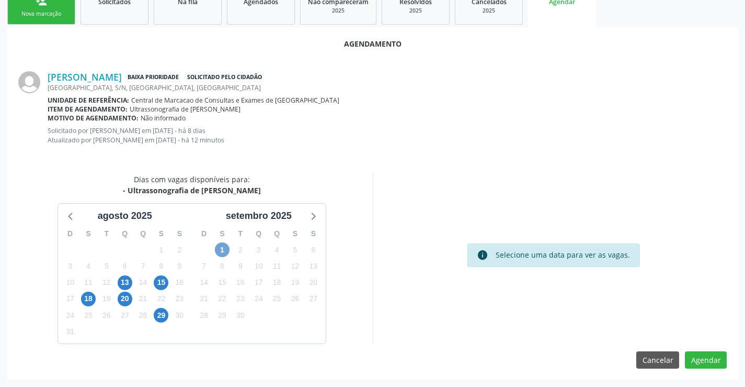
click at [220, 250] on span "1" at bounding box center [222, 249] width 15 height 15
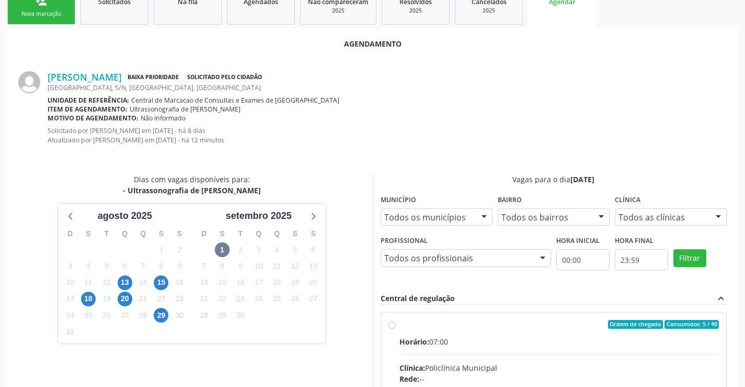
click at [450, 343] on div "Horário: 07:00" at bounding box center [560, 341] width 320 height 11
click at [396, 329] on input "Ordem de chegada Consumidos: 5 / 40 Horário: 07:00 Clínica: Policlínica Municip…" at bounding box center [392, 324] width 7 height 9
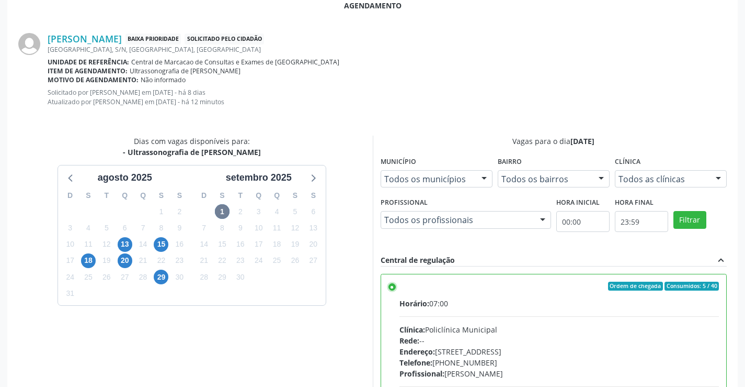
scroll to position [337, 0]
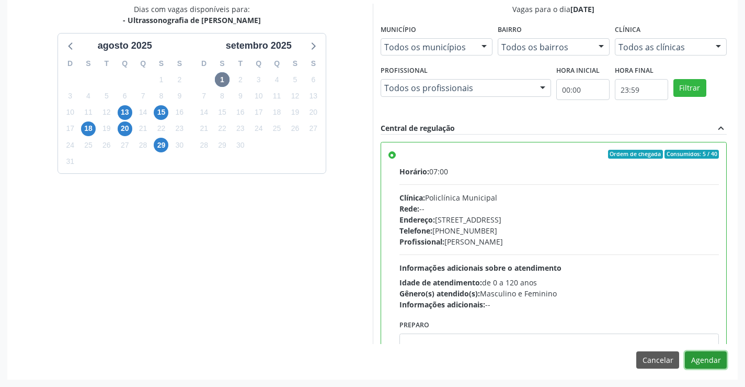
click at [702, 358] on button "Agendar" at bounding box center [706, 360] width 42 height 18
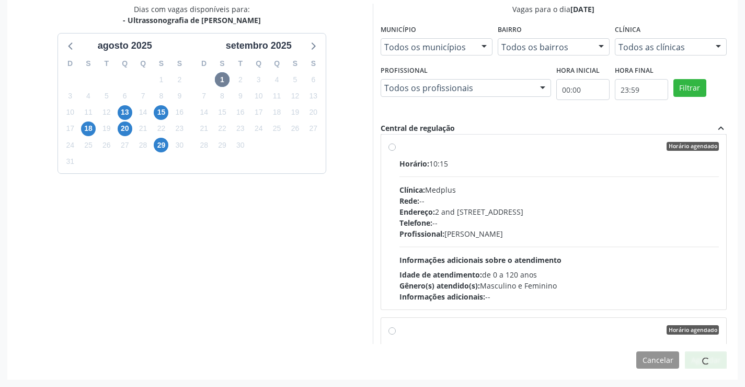
click at [482, 226] on div "Telefone: --" at bounding box center [560, 222] width 320 height 11
click at [396, 151] on input "Horário agendado Horário: 10:15 Clínica: Medplus Rede: -- Endereço: 2 and [STRE…" at bounding box center [392, 146] width 7 height 9
radio input "false"
radio input "true"
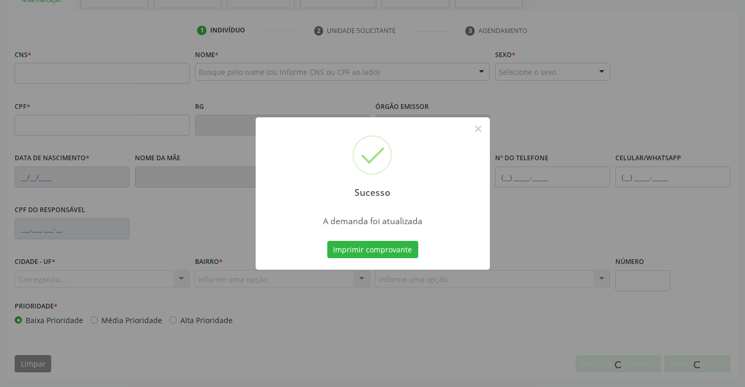
scroll to position [180, 0]
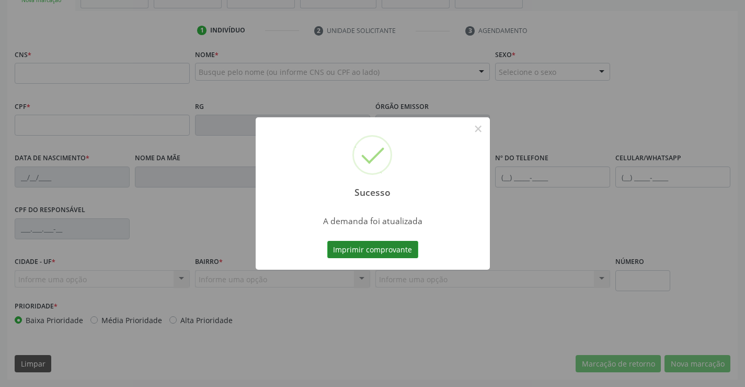
click at [404, 248] on button "Imprimir comprovante" at bounding box center [372, 250] width 91 height 18
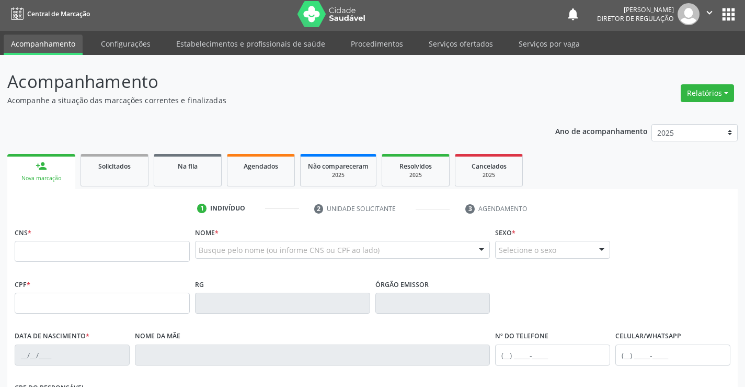
scroll to position [0, 0]
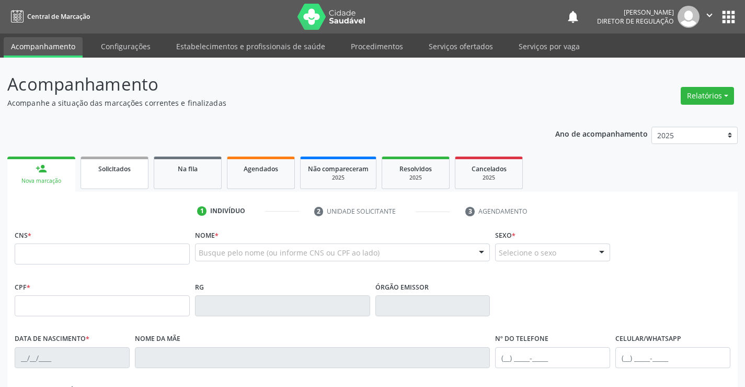
click at [132, 183] on link "Solicitados" at bounding box center [115, 172] width 68 height 32
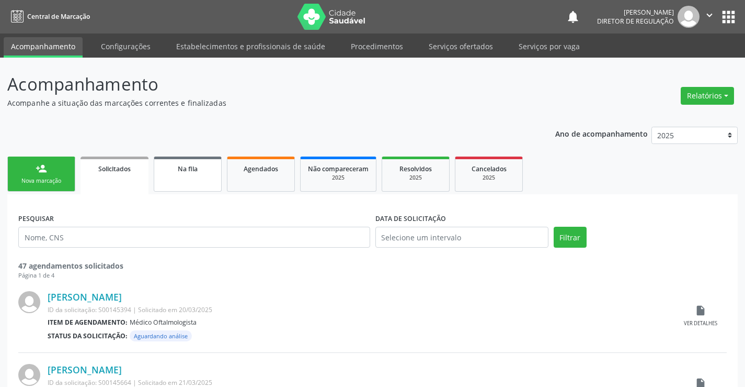
click at [209, 174] on link "Na fila" at bounding box center [188, 173] width 68 height 35
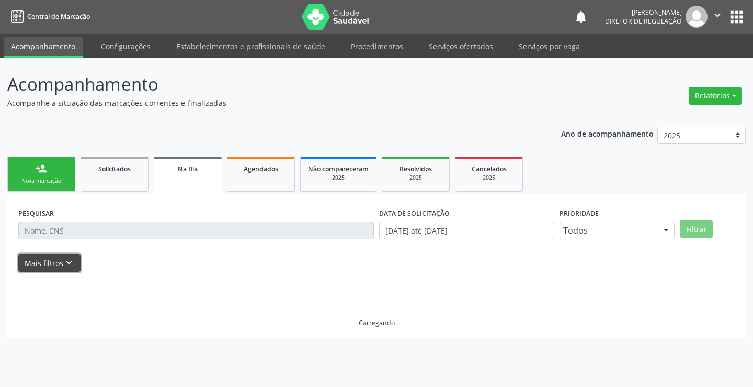
click at [59, 266] on button "Mais filtros keyboard_arrow_down" at bounding box center [49, 263] width 62 height 18
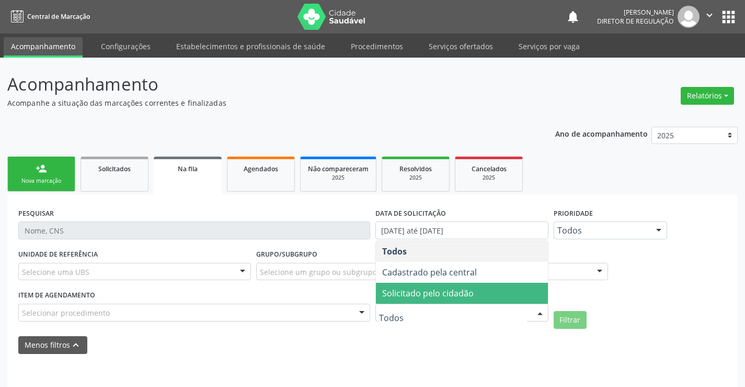
click at [473, 292] on span "Solicitado pelo cidadão" at bounding box center [462, 292] width 172 height 21
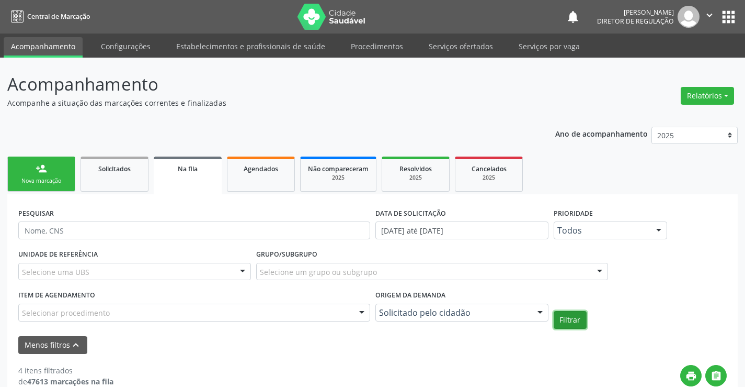
click at [563, 324] on button "Filtrar" at bounding box center [570, 320] width 33 height 18
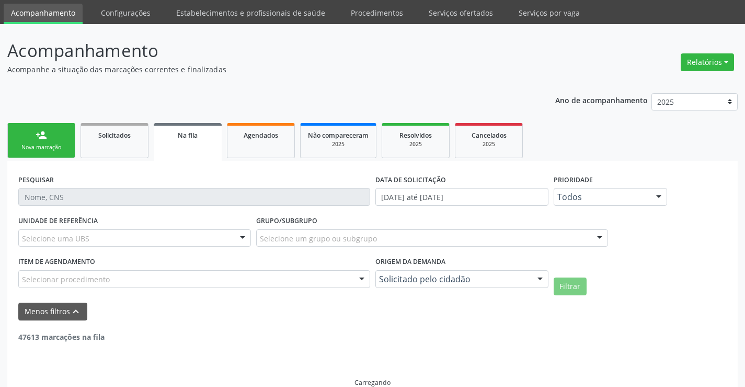
scroll to position [52, 0]
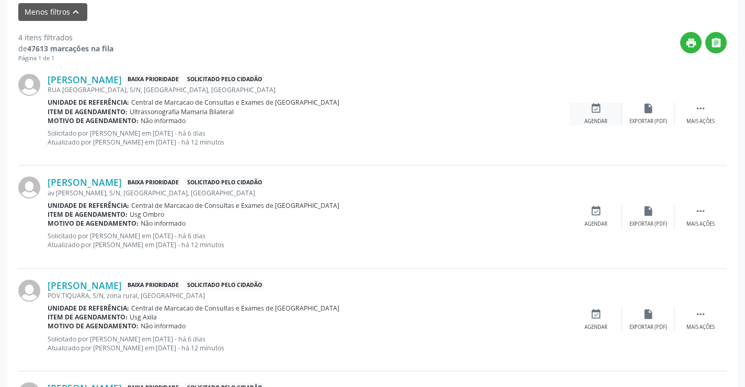
click at [602, 121] on div "Agendar" at bounding box center [596, 121] width 23 height 7
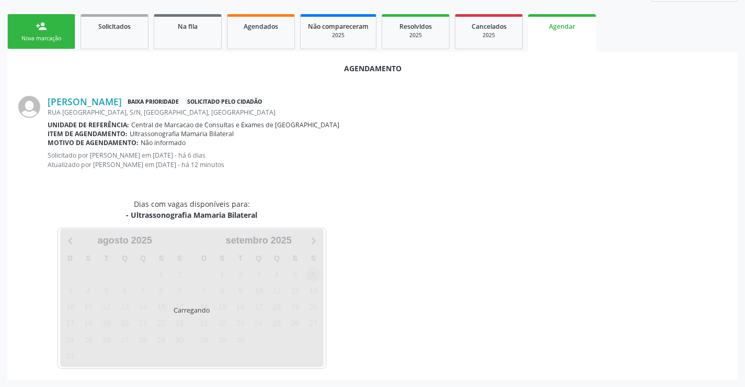
scroll to position [167, 0]
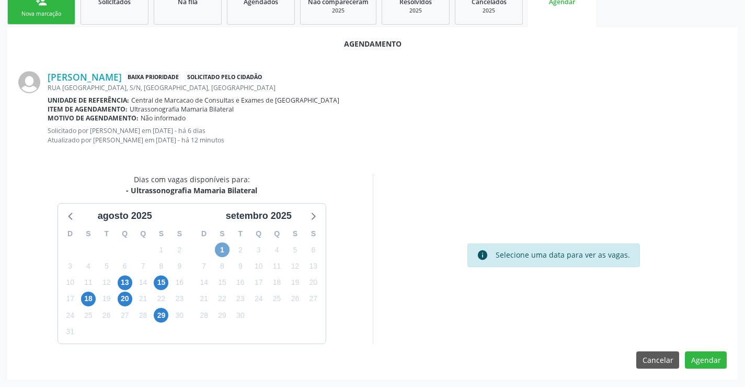
click at [220, 250] on span "1" at bounding box center [222, 249] width 15 height 15
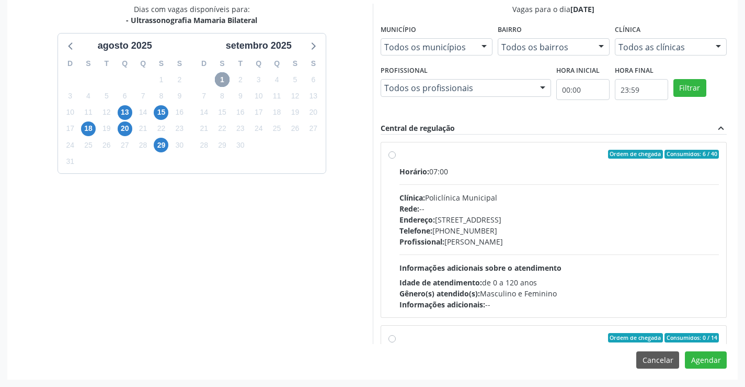
scroll to position [165, 0]
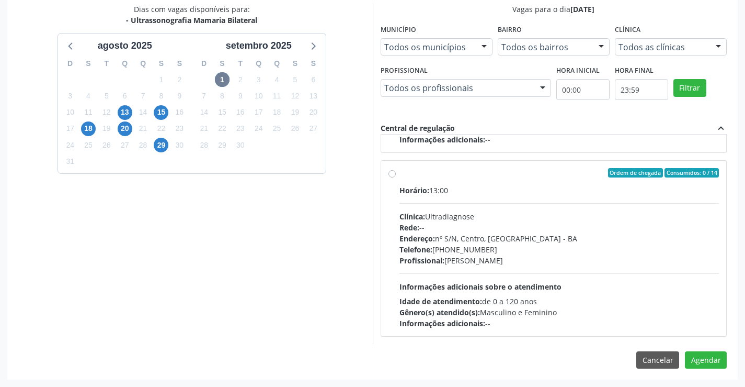
click at [503, 186] on div "Horário: 13:00" at bounding box center [560, 190] width 320 height 11
click at [396, 177] on input "Ordem de chegada Consumidos: 0 / 14 Horário: 13:00 Clínica: Ultradiagnose Rede:…" at bounding box center [392, 172] width 7 height 9
radio input "true"
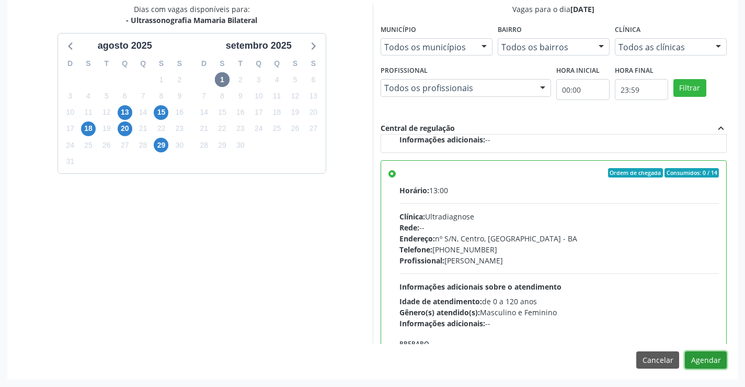
click at [704, 355] on button "Agendar" at bounding box center [706, 360] width 42 height 18
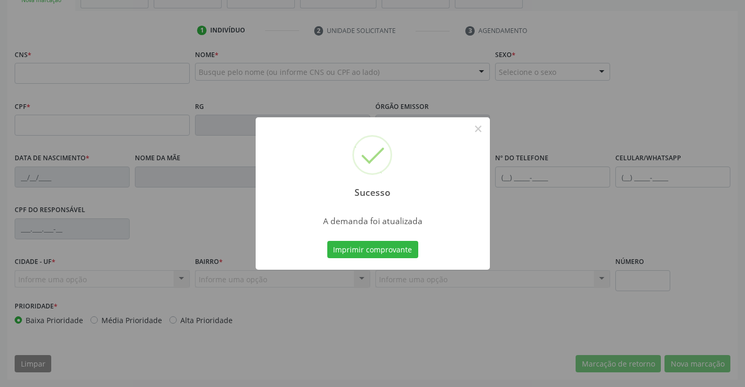
scroll to position [180, 0]
click at [478, 128] on button "×" at bounding box center [479, 129] width 18 height 18
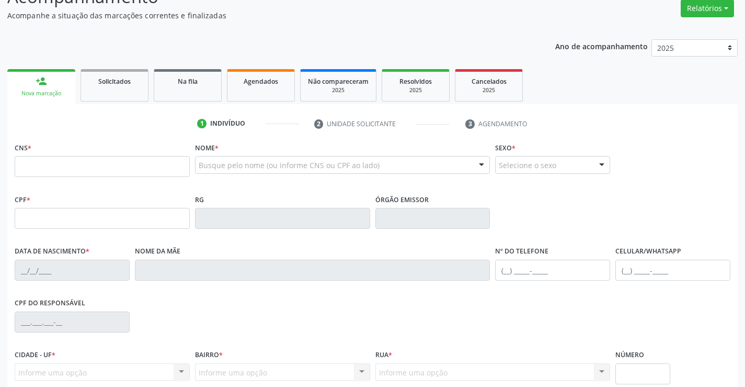
scroll to position [76, 0]
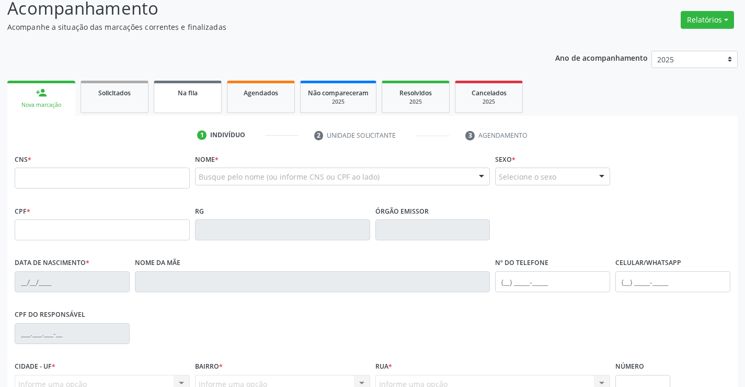
click at [171, 104] on link "Na fila" at bounding box center [188, 97] width 68 height 32
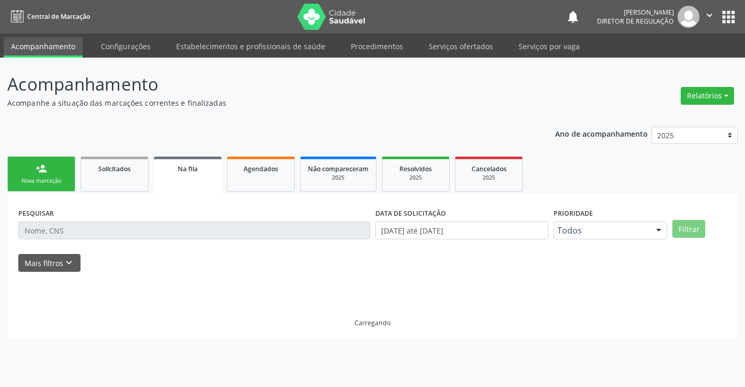
scroll to position [0, 0]
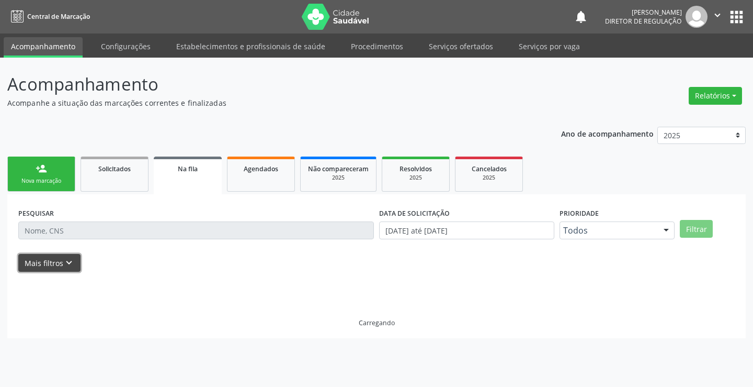
click at [63, 261] on icon "keyboard_arrow_down" at bounding box center [69, 263] width 12 height 12
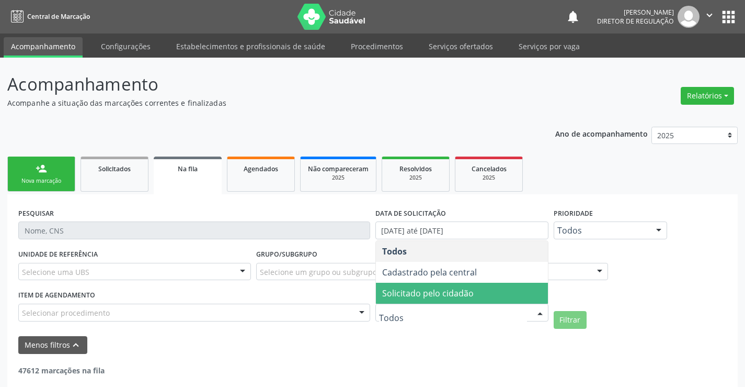
click at [432, 290] on span "Solicitado pelo cidadão" at bounding box center [428, 293] width 92 height 12
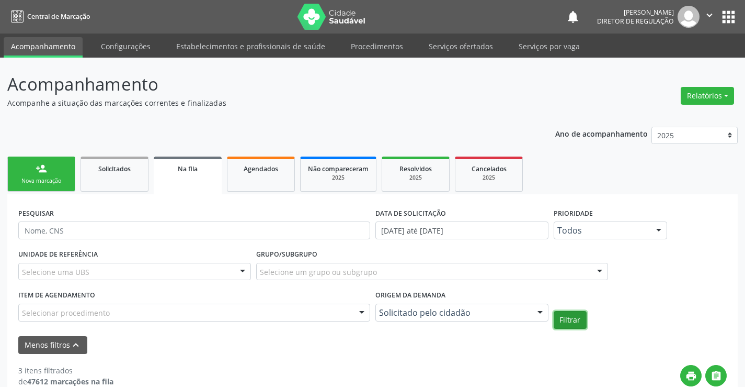
click at [564, 312] on button "Filtrar" at bounding box center [570, 320] width 33 height 18
click at [566, 316] on button "Filtrar" at bounding box center [570, 320] width 33 height 18
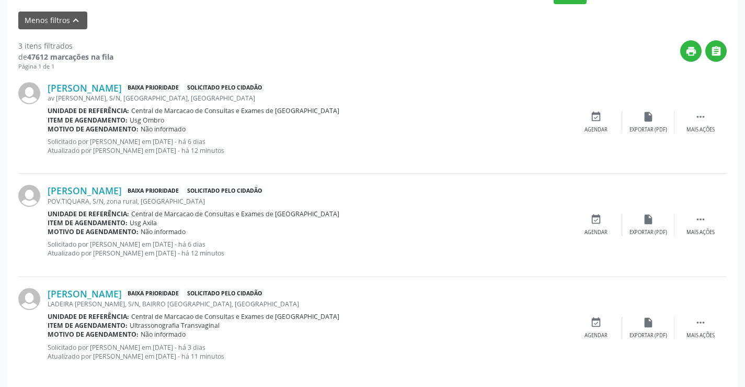
scroll to position [335, 0]
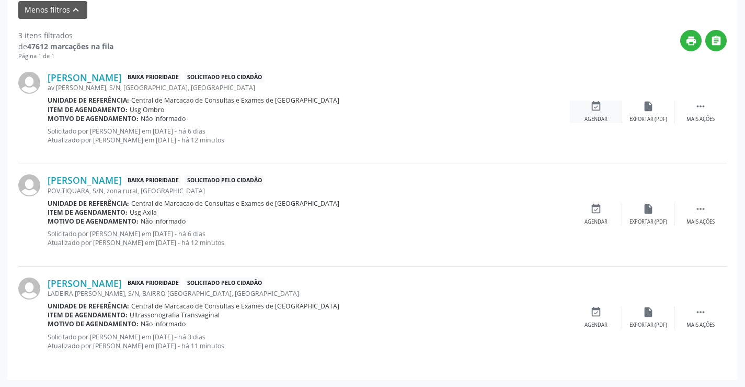
click at [591, 110] on icon "event_available" at bounding box center [597, 106] width 12 height 12
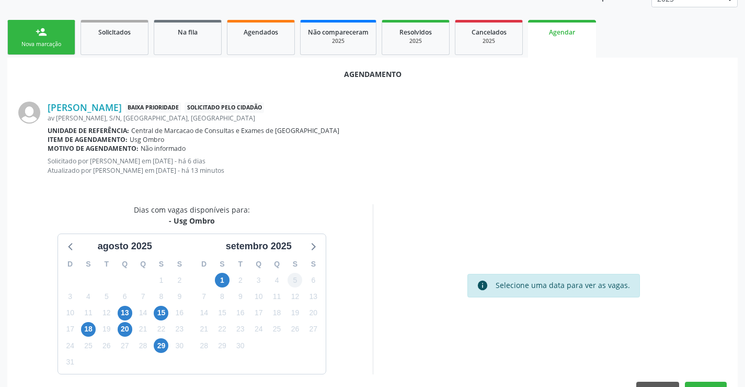
scroll to position [167, 0]
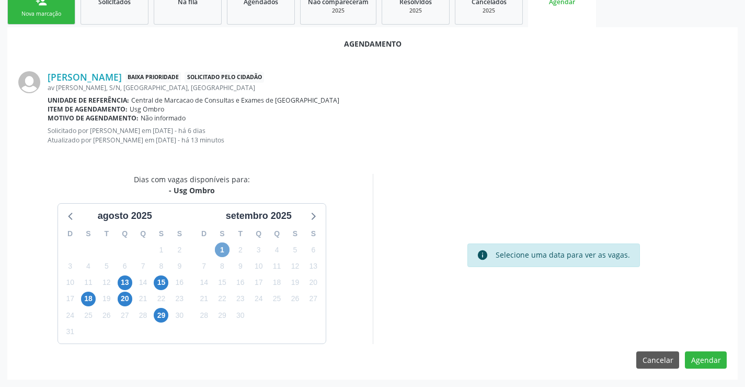
click at [222, 248] on span "1" at bounding box center [222, 249] width 15 height 15
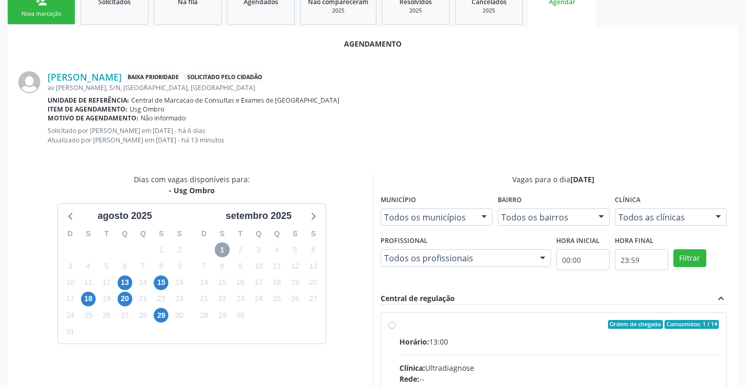
scroll to position [319, 0]
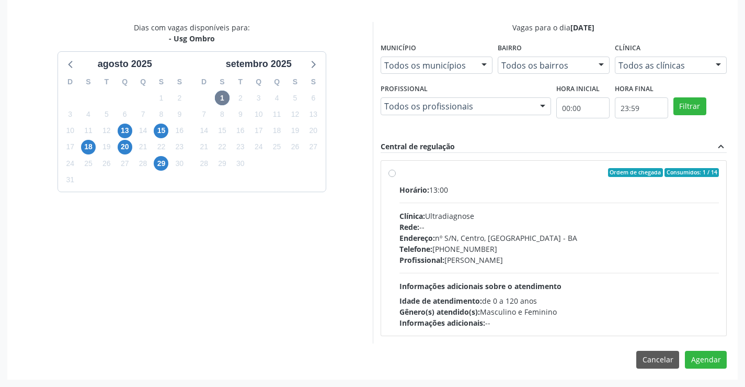
click at [477, 198] on div "Horário: 13:00 Clínica: Ultradiagnose Rede: -- Endereço: nº S/N, Centro, [GEOGR…" at bounding box center [560, 256] width 320 height 144
click at [396, 177] on input "Ordem de chegada Consumidos: 1 / 14 Horário: 13:00 Clínica: Ultradiagnose Rede:…" at bounding box center [392, 172] width 7 height 9
radio input "true"
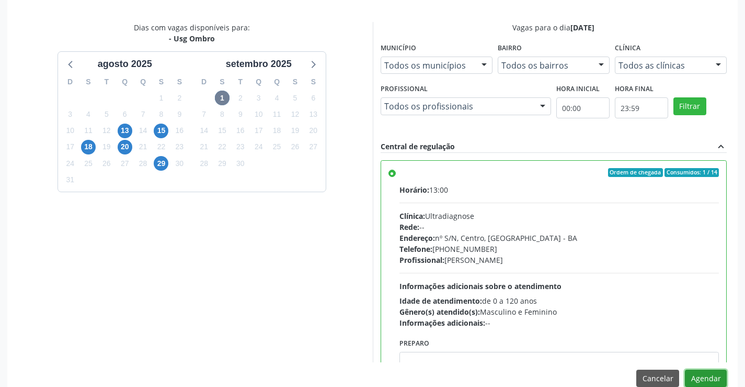
click at [701, 372] on button "Agendar" at bounding box center [706, 378] width 42 height 18
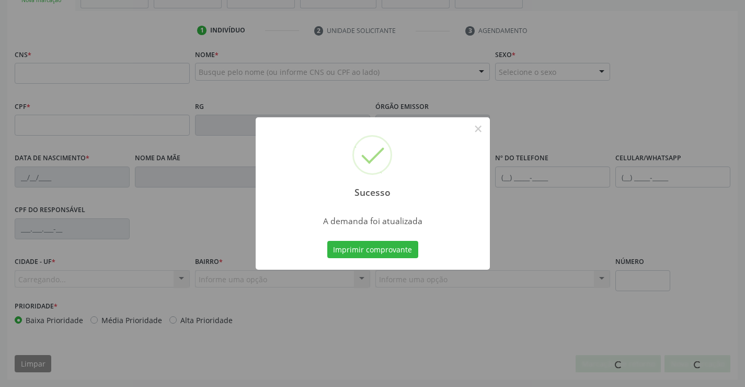
scroll to position [180, 0]
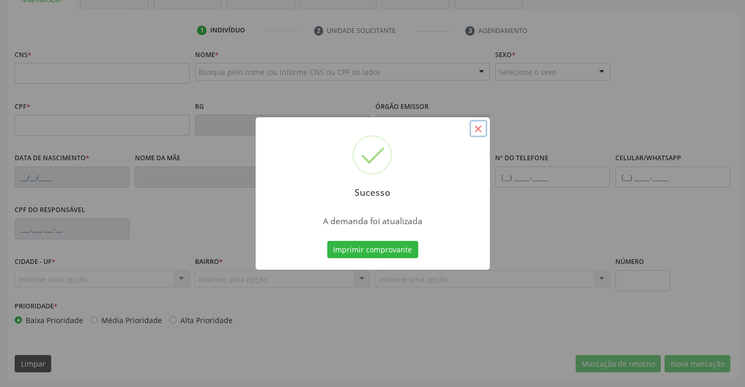
click at [479, 131] on button "×" at bounding box center [479, 129] width 18 height 18
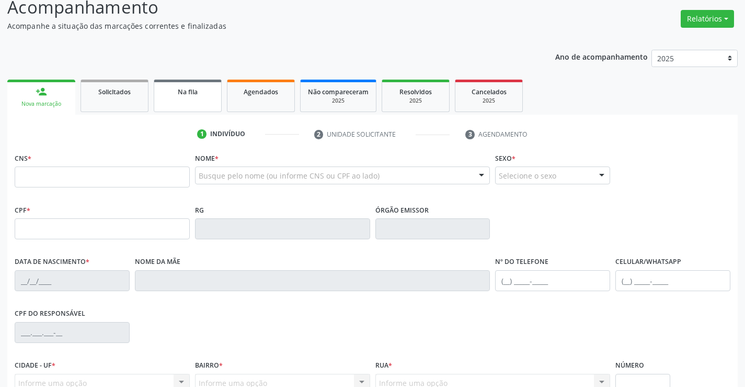
scroll to position [76, 0]
click at [185, 100] on link "Na fila" at bounding box center [188, 97] width 68 height 32
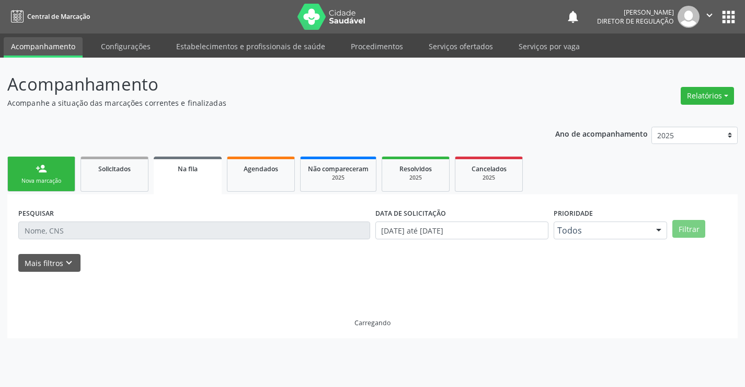
scroll to position [0, 0]
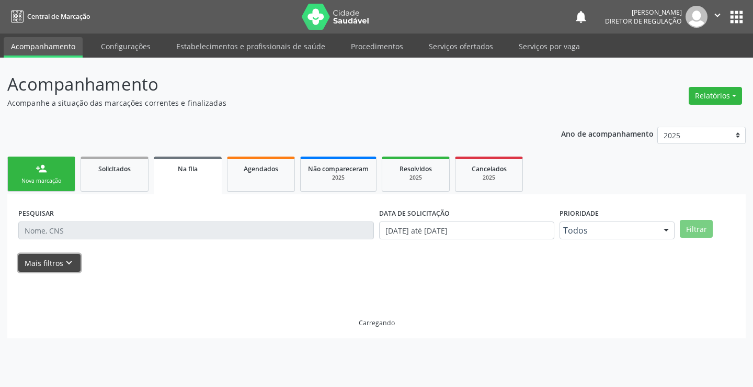
click at [60, 261] on button "Mais filtros keyboard_arrow_down" at bounding box center [49, 263] width 62 height 18
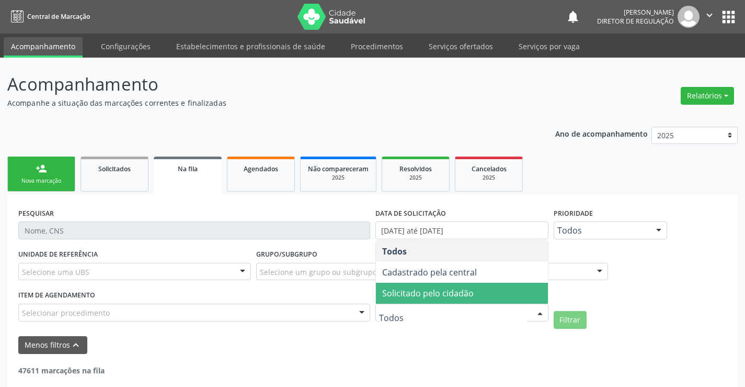
click at [445, 296] on span "Solicitado pelo cidadão" at bounding box center [428, 293] width 92 height 12
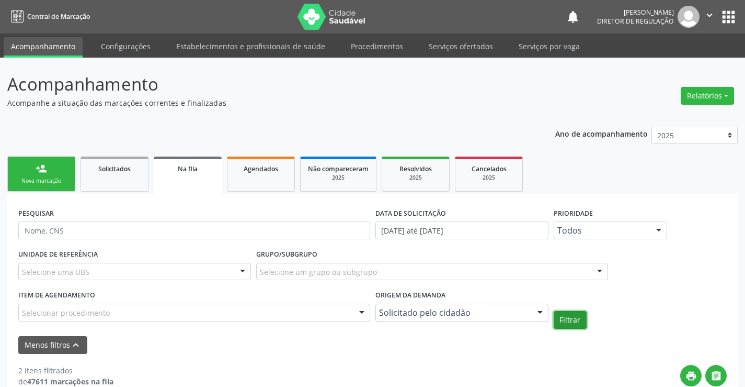
click at [566, 318] on button "Filtrar" at bounding box center [570, 320] width 33 height 18
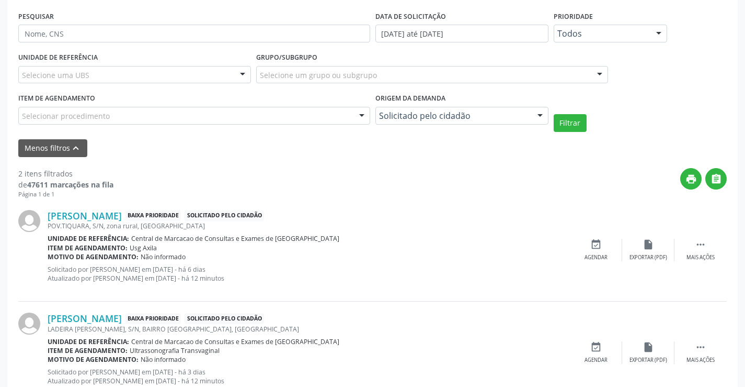
scroll to position [232, 0]
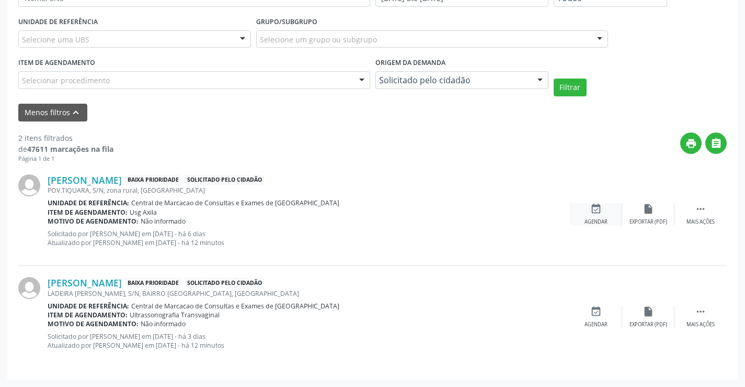
click at [602, 223] on div "Agendar" at bounding box center [596, 221] width 23 height 7
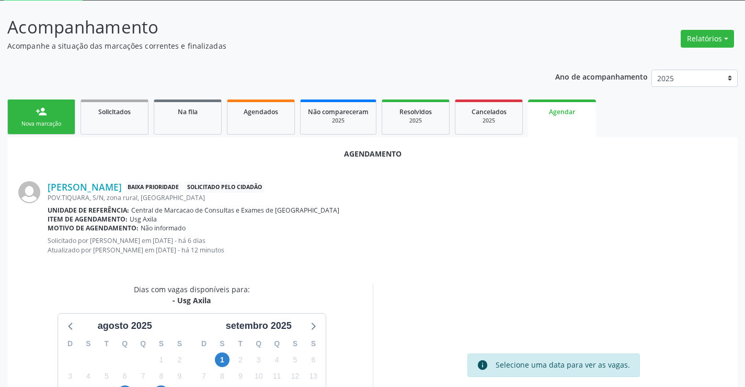
scroll to position [167, 0]
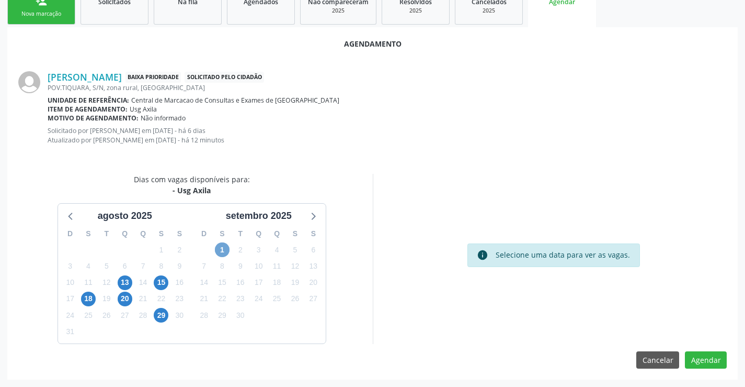
click at [217, 253] on span "1" at bounding box center [222, 249] width 15 height 15
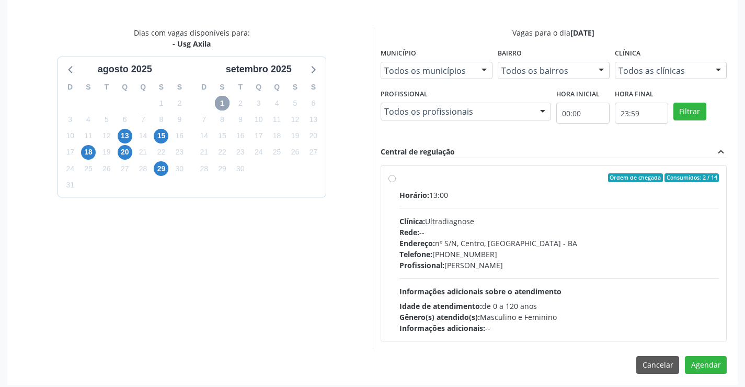
scroll to position [319, 0]
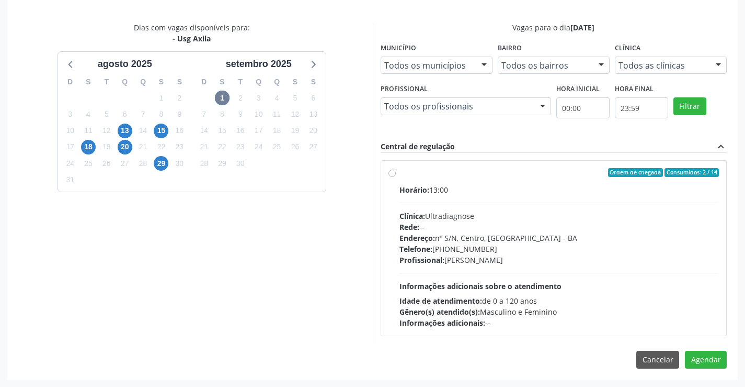
click at [492, 195] on div "Horário: 13:00" at bounding box center [560, 189] width 320 height 11
click at [396, 177] on input "Ordem de chegada Consumidos: 2 / 14 Horário: 13:00 Clínica: Ultradiagnose Rede:…" at bounding box center [392, 172] width 7 height 9
radio input "true"
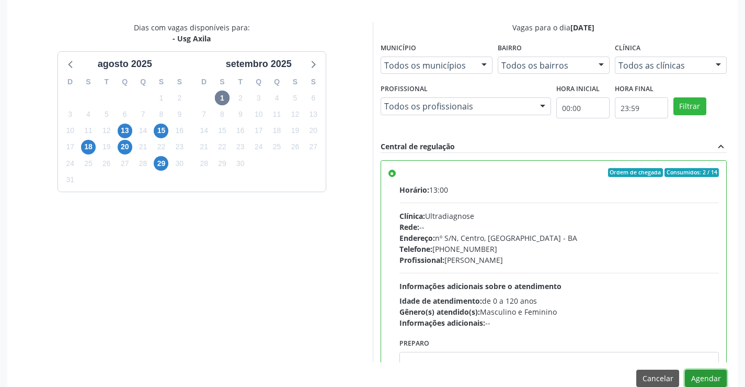
click at [717, 375] on button "Agendar" at bounding box center [706, 378] width 42 height 18
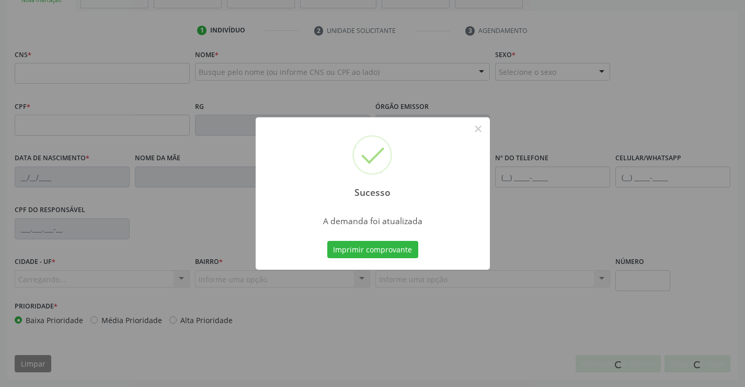
scroll to position [180, 0]
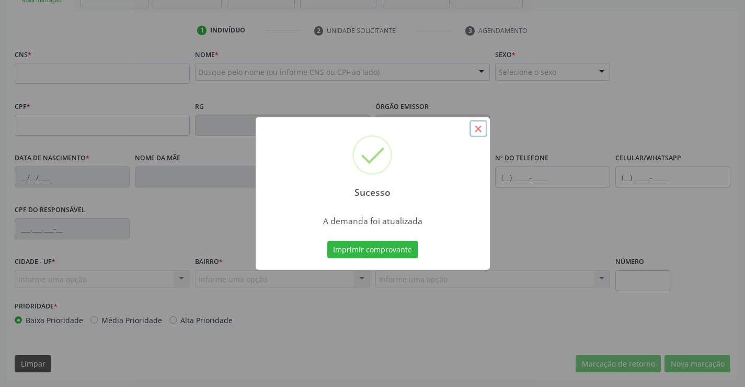
click at [480, 133] on button "×" at bounding box center [479, 129] width 18 height 18
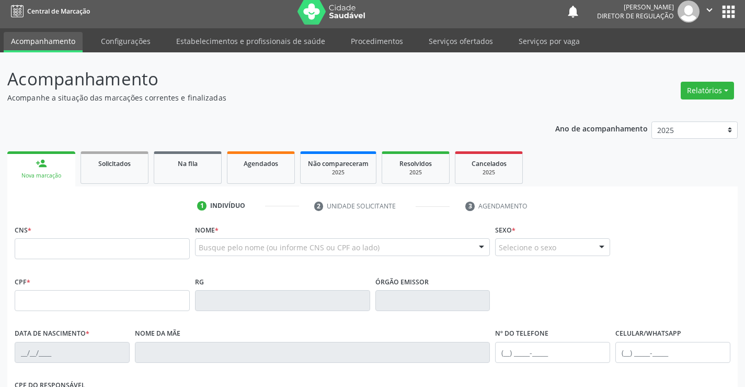
scroll to position [0, 0]
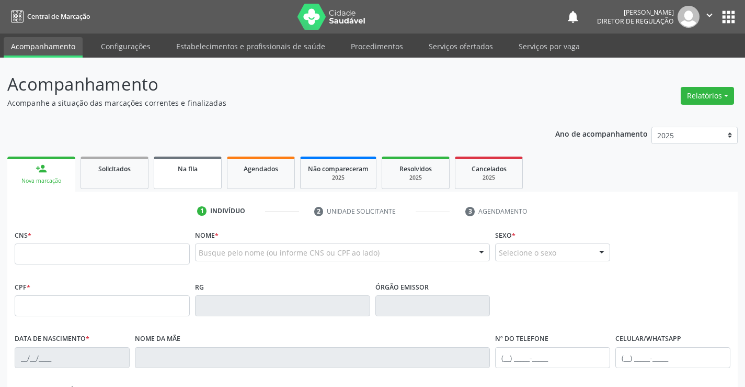
click at [183, 185] on link "Na fila" at bounding box center [188, 172] width 68 height 32
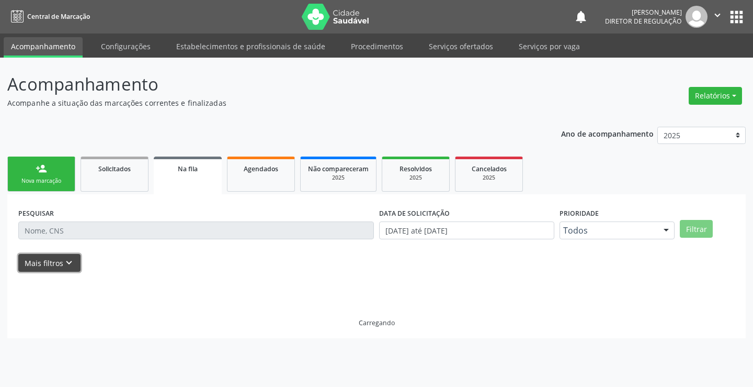
click at [69, 270] on button "Mais filtros keyboard_arrow_down" at bounding box center [49, 263] width 62 height 18
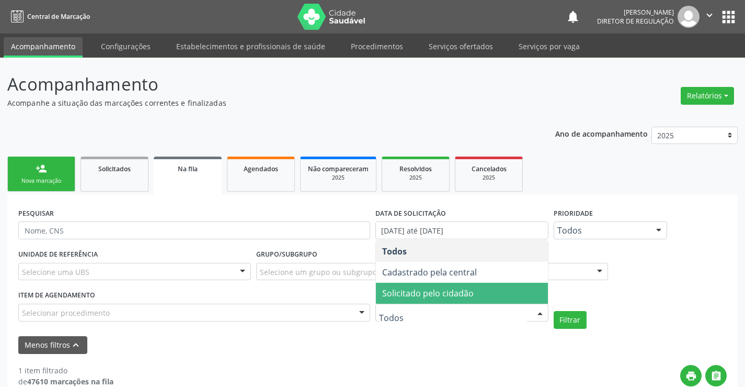
click at [460, 291] on span "Solicitado pelo cidadão" at bounding box center [428, 293] width 92 height 12
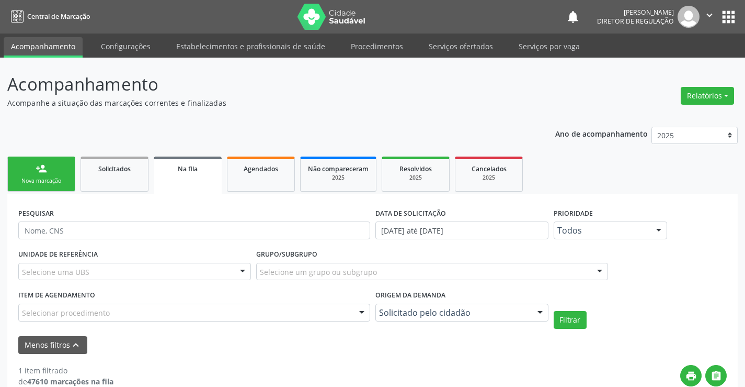
click at [559, 310] on div "UNIDADE DE REFERÊNCIA Selecione uma UBS Todas as UBS Unidade Basica de Saude da…" at bounding box center [373, 287] width 714 height 82
click at [573, 322] on button "Filtrar" at bounding box center [570, 320] width 33 height 18
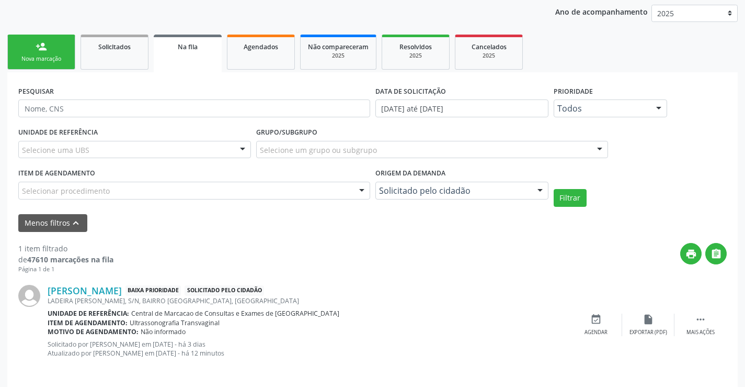
scroll to position [129, 0]
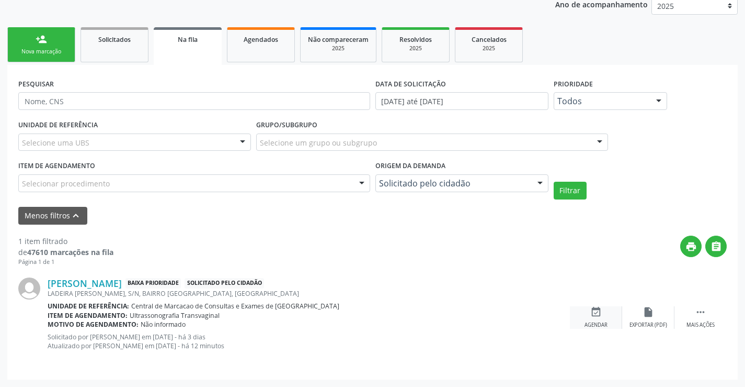
click at [591, 317] on icon "event_available" at bounding box center [597, 312] width 12 height 12
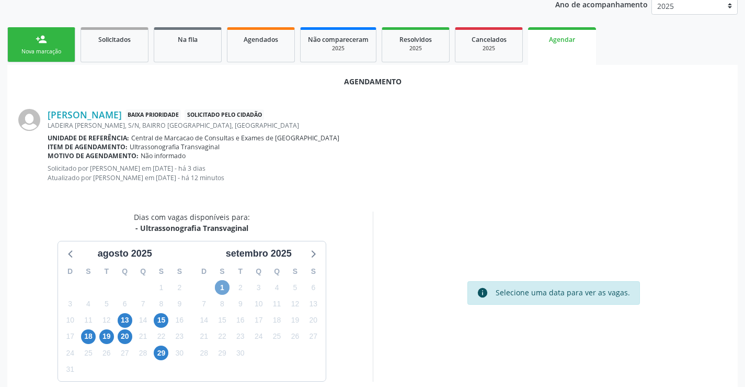
click at [223, 284] on span "1" at bounding box center [222, 287] width 15 height 15
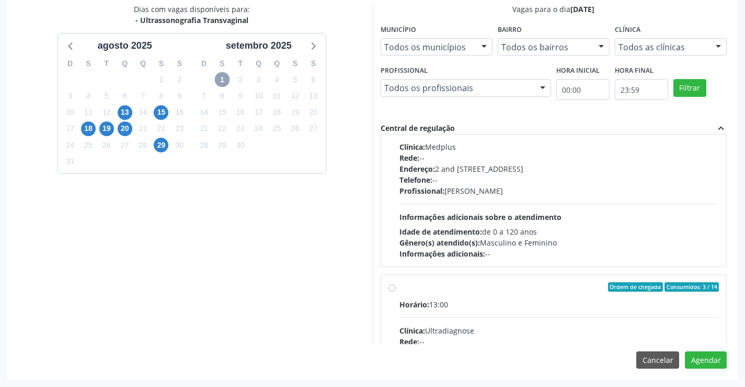
scroll to position [1265, 0]
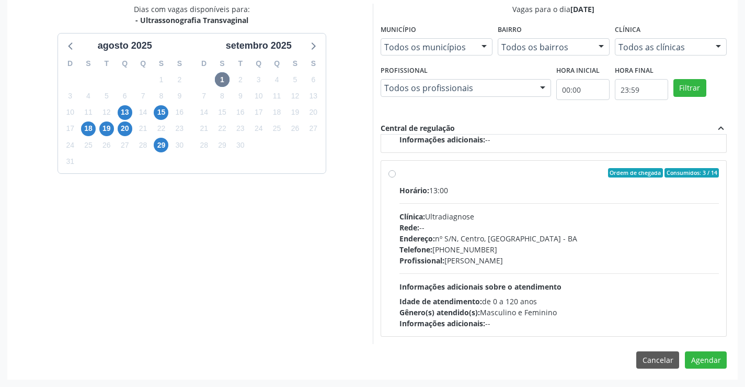
click at [493, 203] on hr at bounding box center [560, 203] width 320 height 1
click at [396, 177] on input "Ordem de chegada Consumidos: 3 / 14 Horário: 13:00 Clínica: Ultradiagnose Rede:…" at bounding box center [392, 172] width 7 height 9
radio input "true"
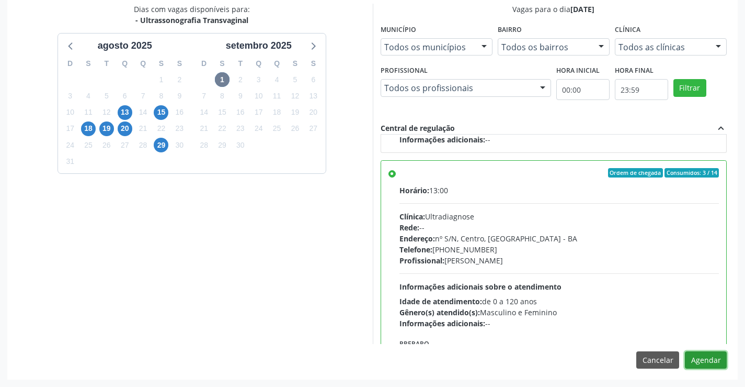
click at [711, 360] on button "Agendar" at bounding box center [706, 360] width 42 height 18
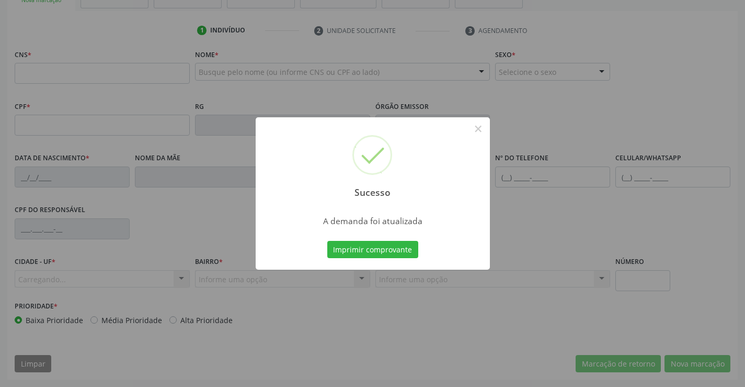
scroll to position [180, 0]
click at [473, 135] on button "×" at bounding box center [479, 129] width 18 height 18
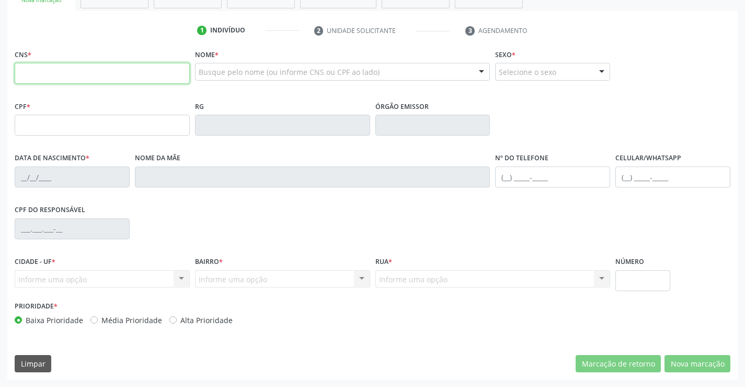
click at [148, 65] on input "text" at bounding box center [102, 73] width 175 height 21
type input "706 0003 0197 8240"
type input "[DATE]"
type input "[PHONE_NUMBER]"
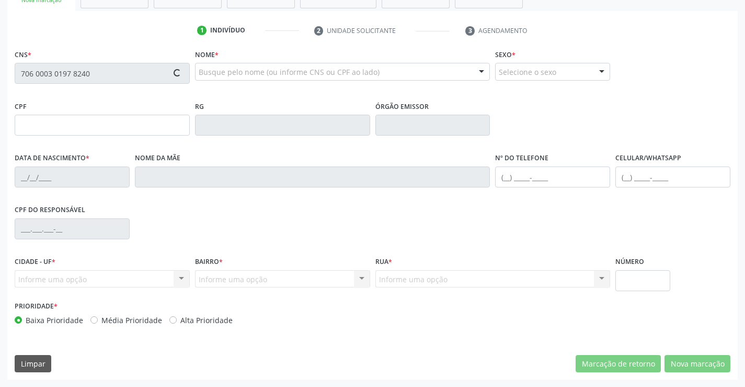
type input "309"
